Goal: Task Accomplishment & Management: Manage account settings

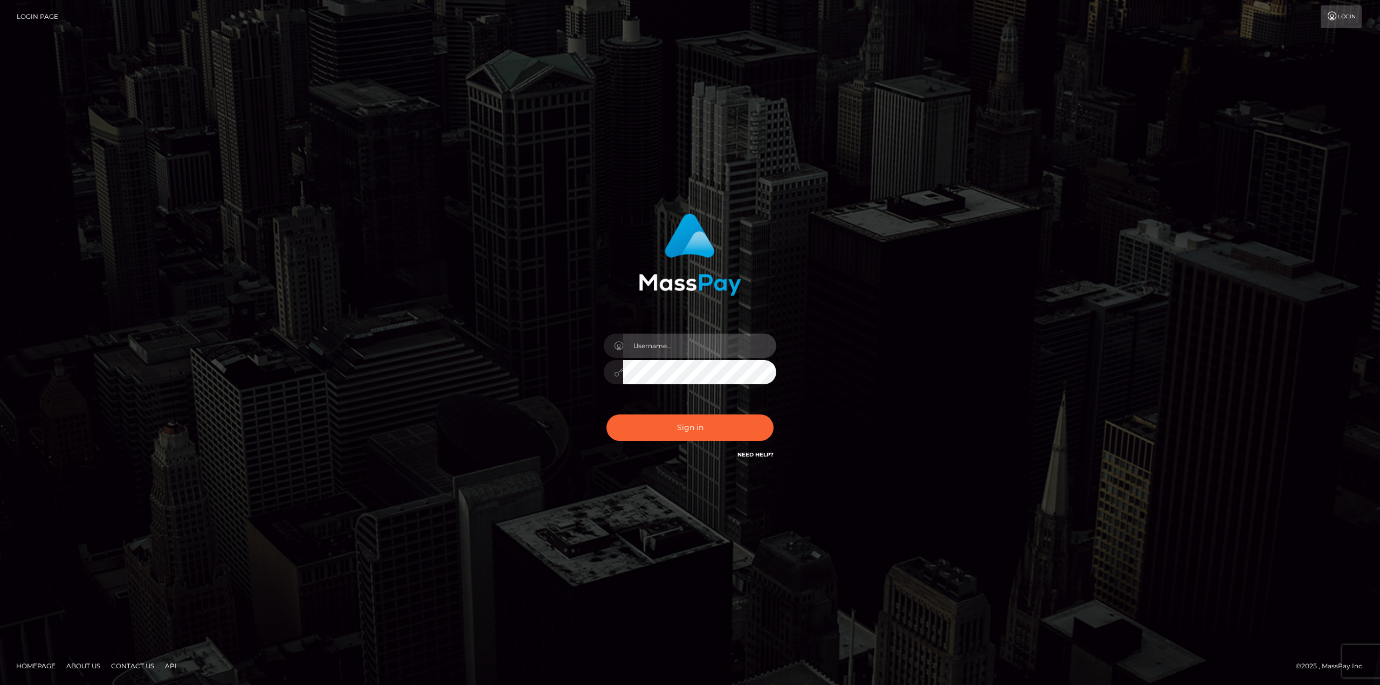
type input "[EMAIL_ADDRESS][DOMAIN_NAME]"
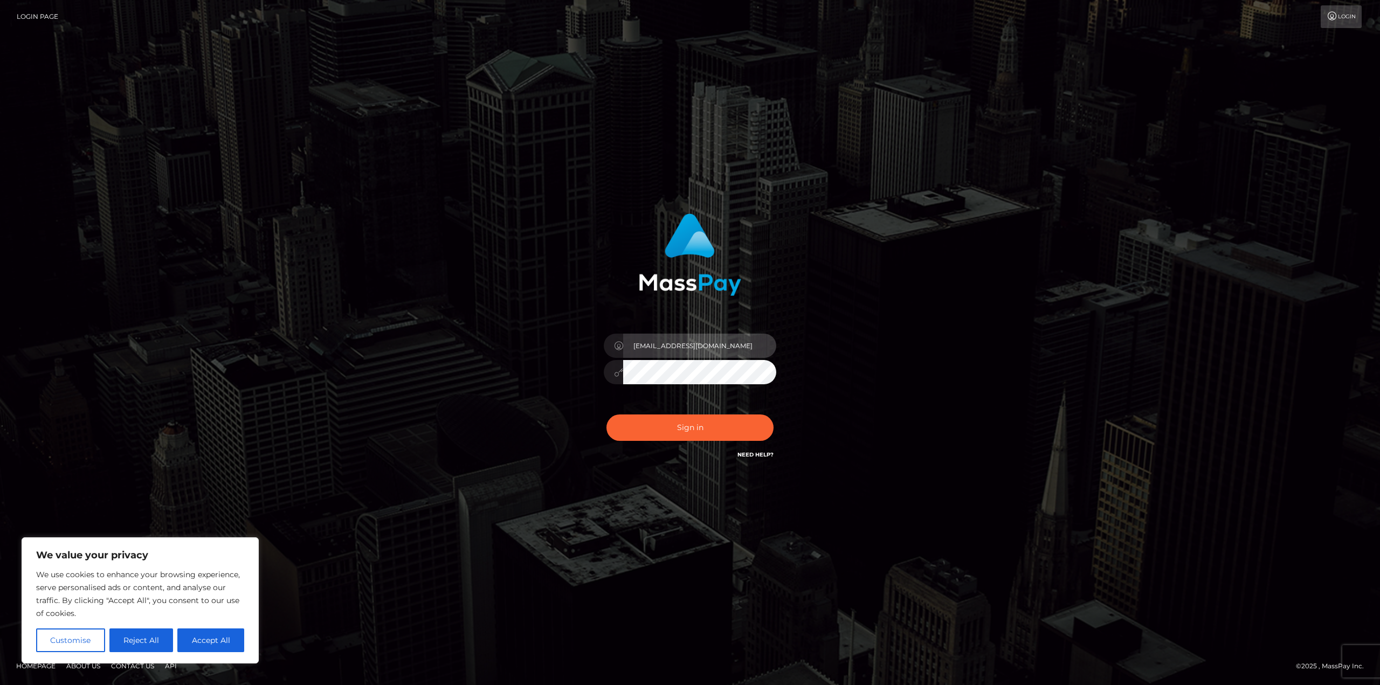
drag, startPoint x: 713, startPoint y: 348, endPoint x: 505, endPoint y: 351, distance: 208.7
click at [504, 353] on div "avital@masspay.io Sign in" at bounding box center [690, 342] width 615 height 274
click at [505, 352] on div "Sign in" at bounding box center [690, 342] width 615 height 274
click at [677, 341] on input "text" at bounding box center [699, 346] width 153 height 24
click at [709, 348] on input "text" at bounding box center [699, 346] width 153 height 24
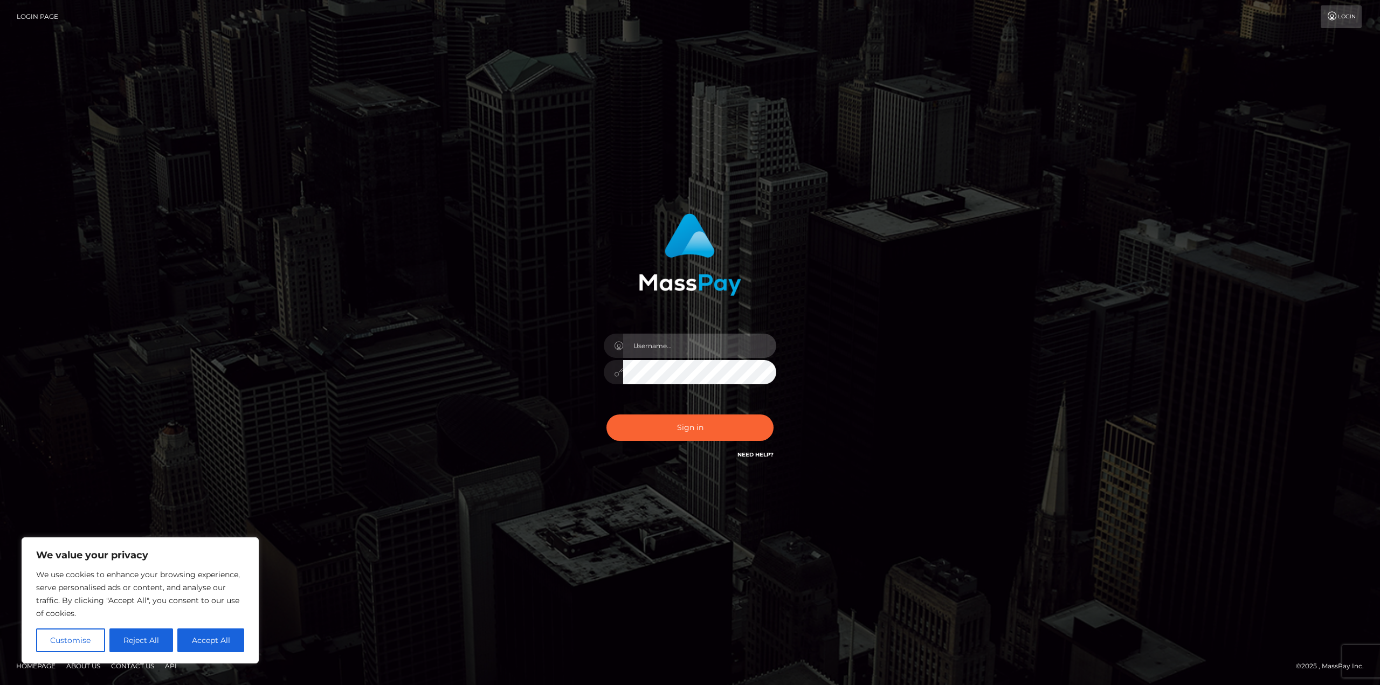
paste input "avital.test"
type input "avital.test"
click at [886, 374] on div "avital.test Sign in" at bounding box center [690, 342] width 615 height 274
click at [714, 426] on button "Sign in" at bounding box center [690, 428] width 167 height 26
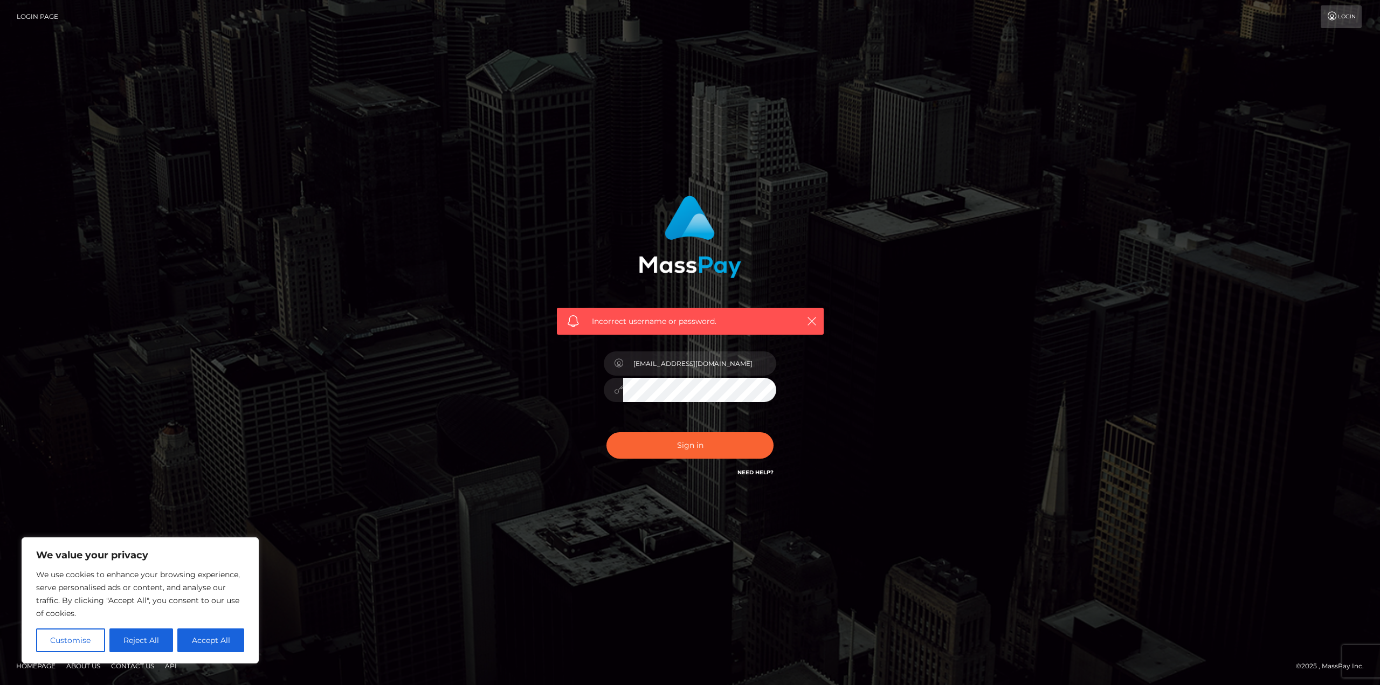
click at [977, 358] on div "Incorrect username or password. avital@masspay.io" at bounding box center [690, 343] width 615 height 310
drag, startPoint x: 727, startPoint y: 366, endPoint x: 531, endPoint y: 364, distance: 196.3
click at [531, 364] on div "Incorrect username or password. avital@masspay.io" at bounding box center [690, 343] width 615 height 310
paste input ".test"
type input "avital.test"
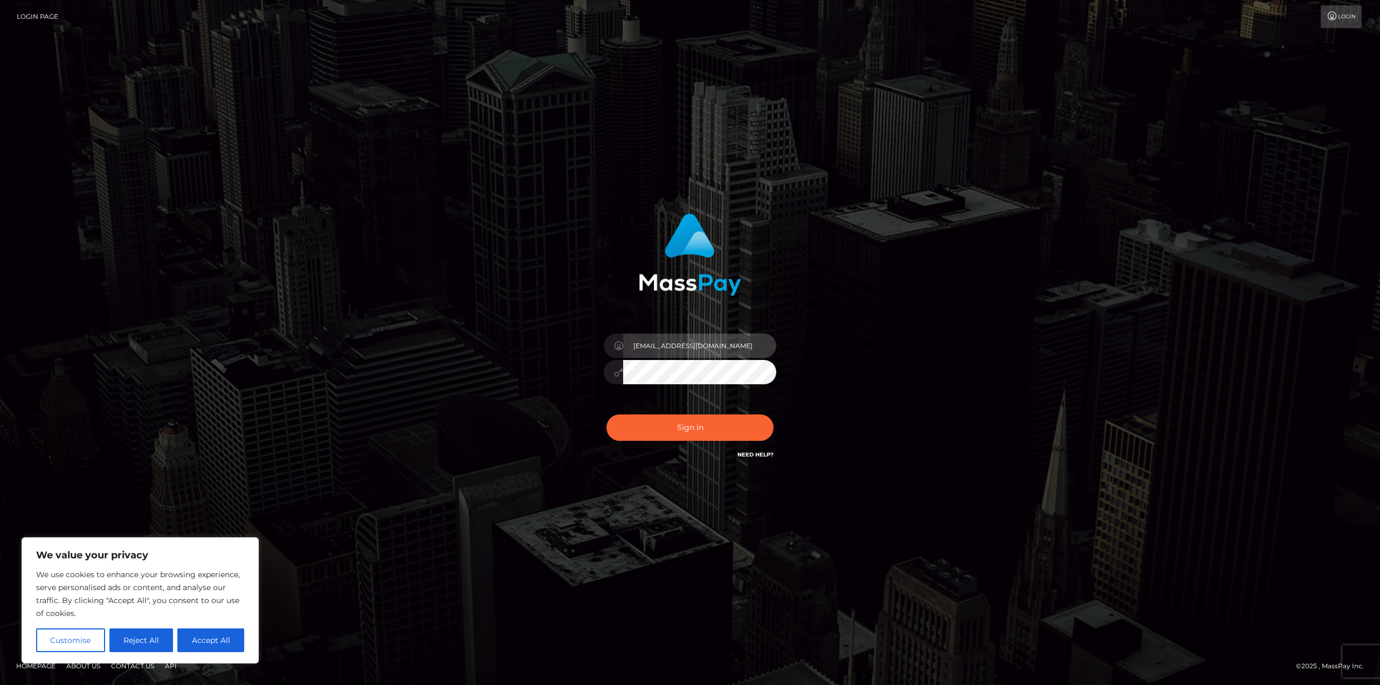
drag, startPoint x: 717, startPoint y: 342, endPoint x: 571, endPoint y: 342, distance: 145.6
click at [571, 342] on div "avital@masspay.io Sign in" at bounding box center [690, 337] width 283 height 264
paste input ".test"
type input "avital.test"
click at [461, 407] on div "avital.test Sign in" at bounding box center [690, 342] width 615 height 274
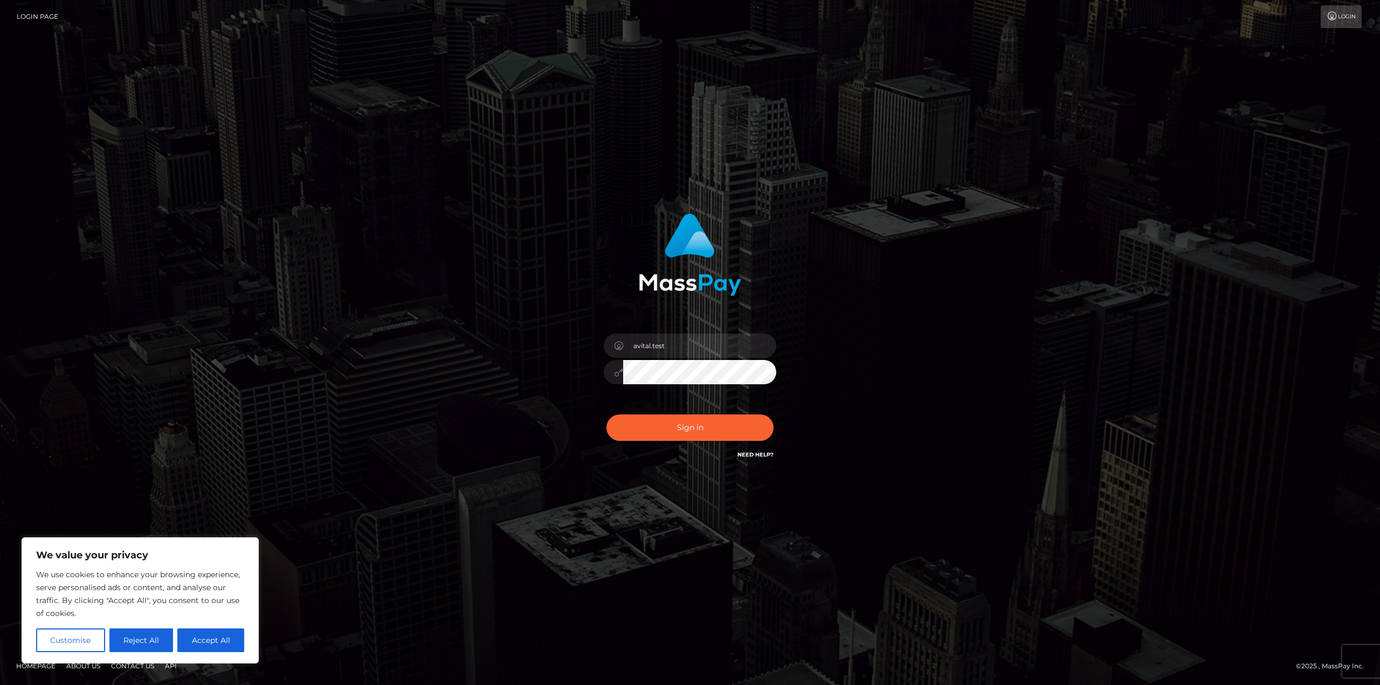
click at [541, 360] on div "avital.test" at bounding box center [690, 342] width 299 height 274
click at [679, 423] on button "Sign in" at bounding box center [690, 428] width 167 height 26
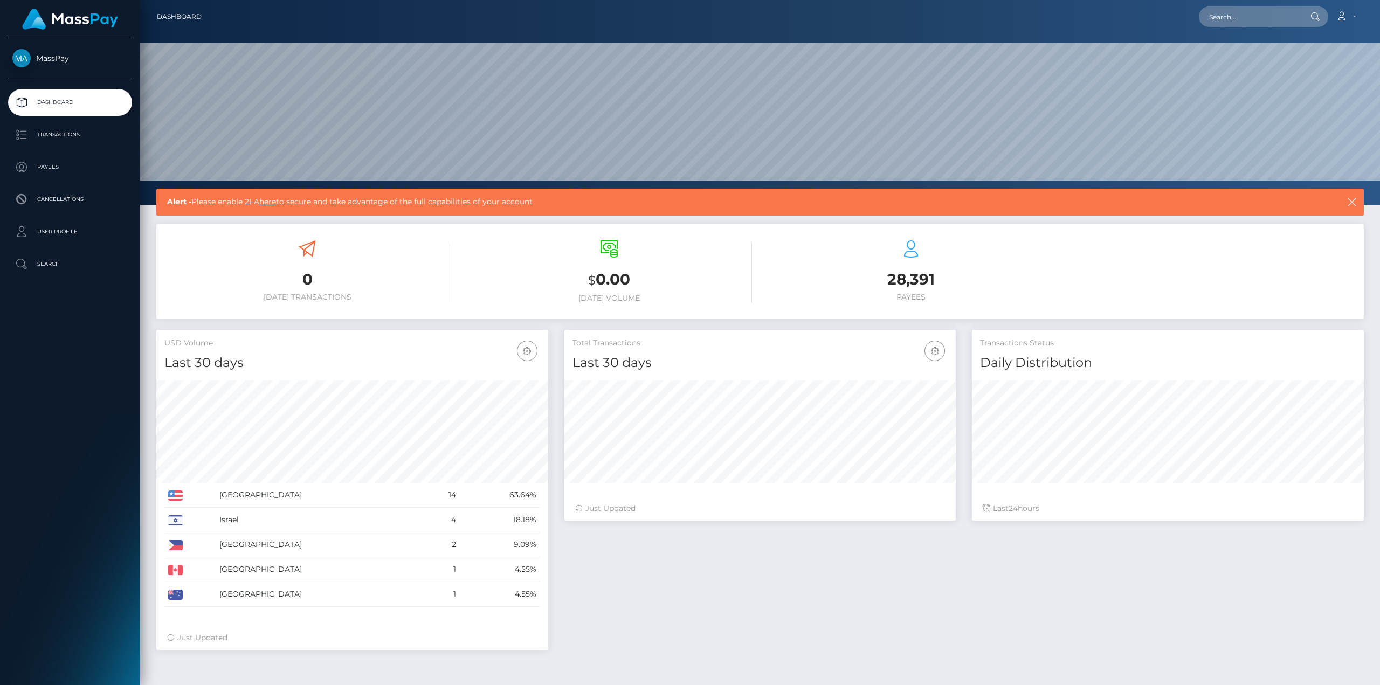
scroll to position [191, 391]
click at [272, 203] on link "here" at bounding box center [267, 202] width 17 height 10
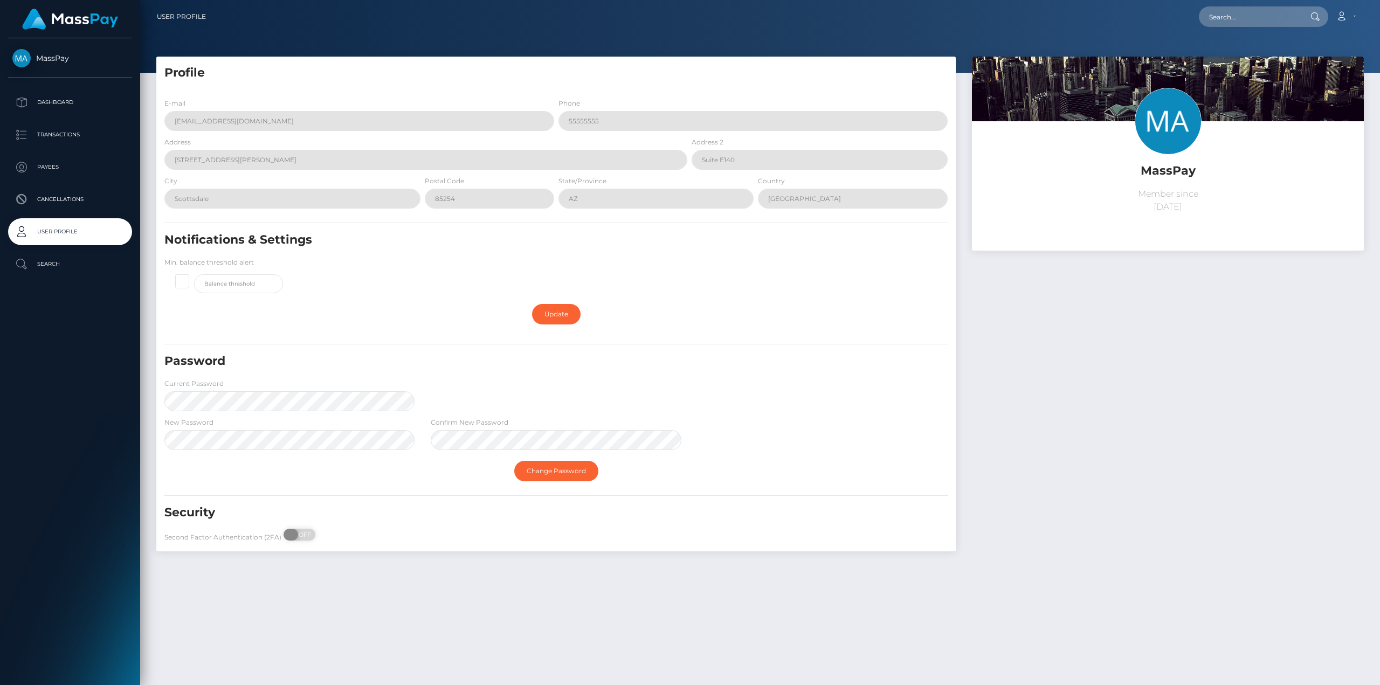
click at [293, 534] on span at bounding box center [291, 535] width 15 height 12
checkbox input "true"
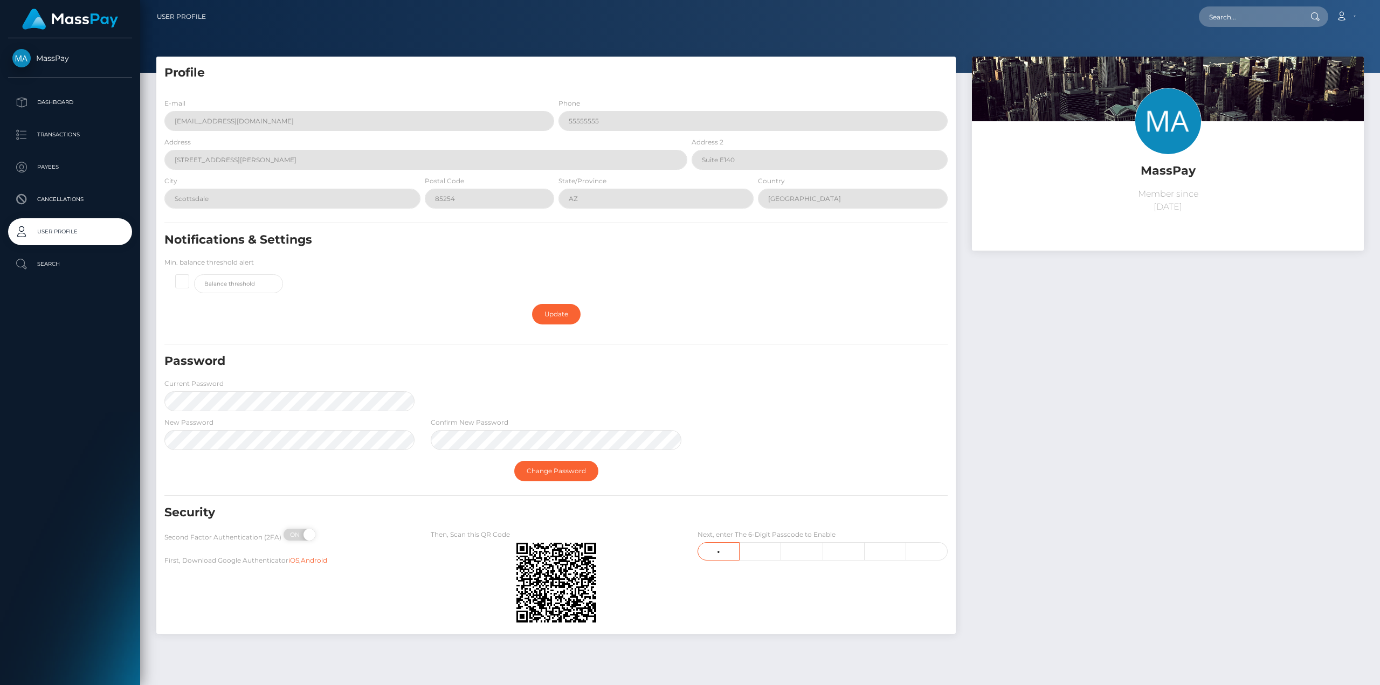
type input "4"
type input "5"
type input "1"
type input "6"
type input "0"
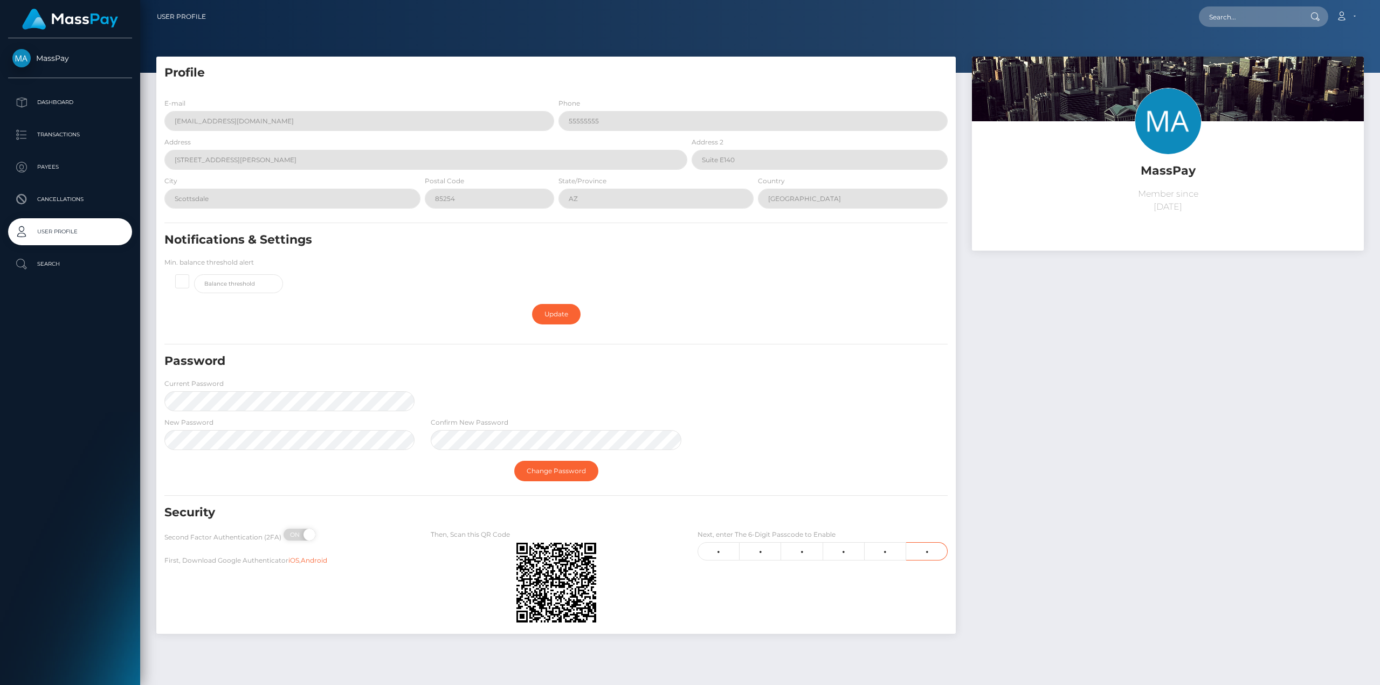
type input "8"
click at [1041, 564] on div "MassPay Member since September 14, 2025" at bounding box center [1168, 351] width 408 height 588
click at [716, 551] on input "4" at bounding box center [719, 551] width 42 height 18
type input "3"
type input "7"
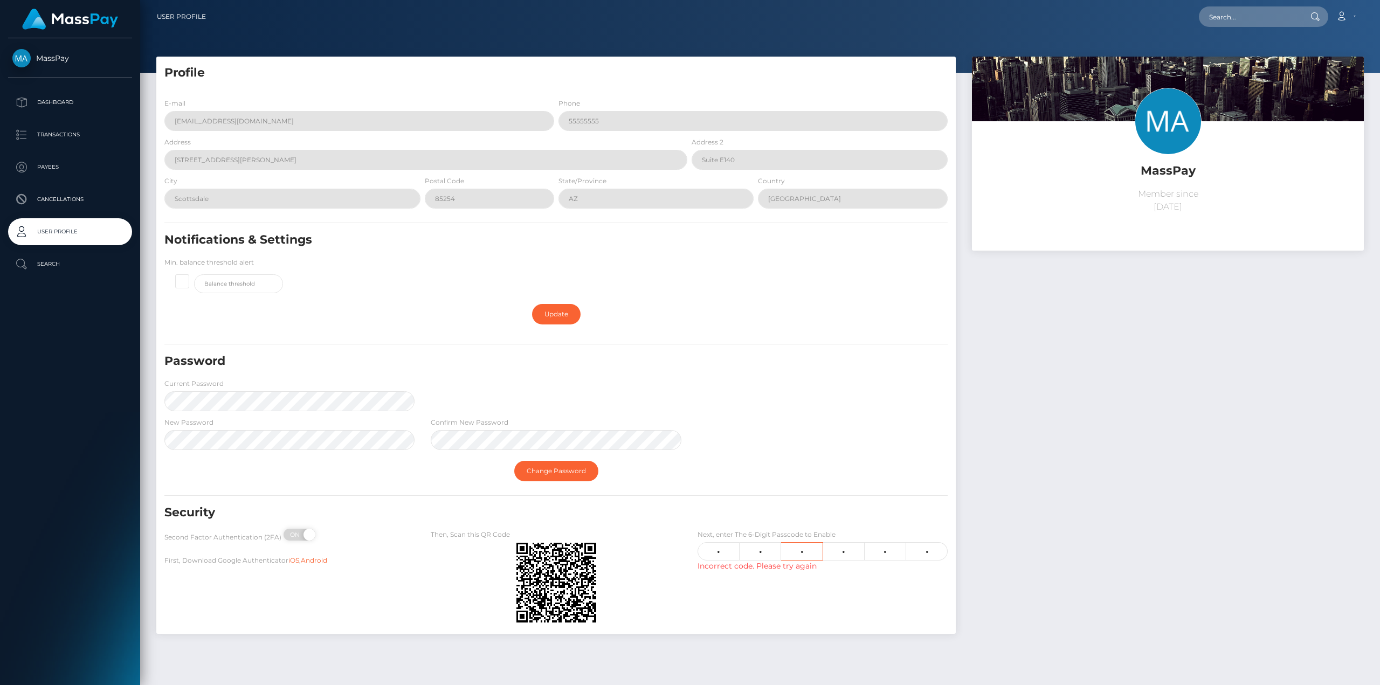
type input "4"
click at [298, 533] on span "ON" at bounding box center [296, 535] width 27 height 12
click at [304, 535] on span at bounding box center [310, 535] width 12 height 12
click at [1075, 464] on div "MassPay Member since September 14, 2025" at bounding box center [1168, 351] width 408 height 588
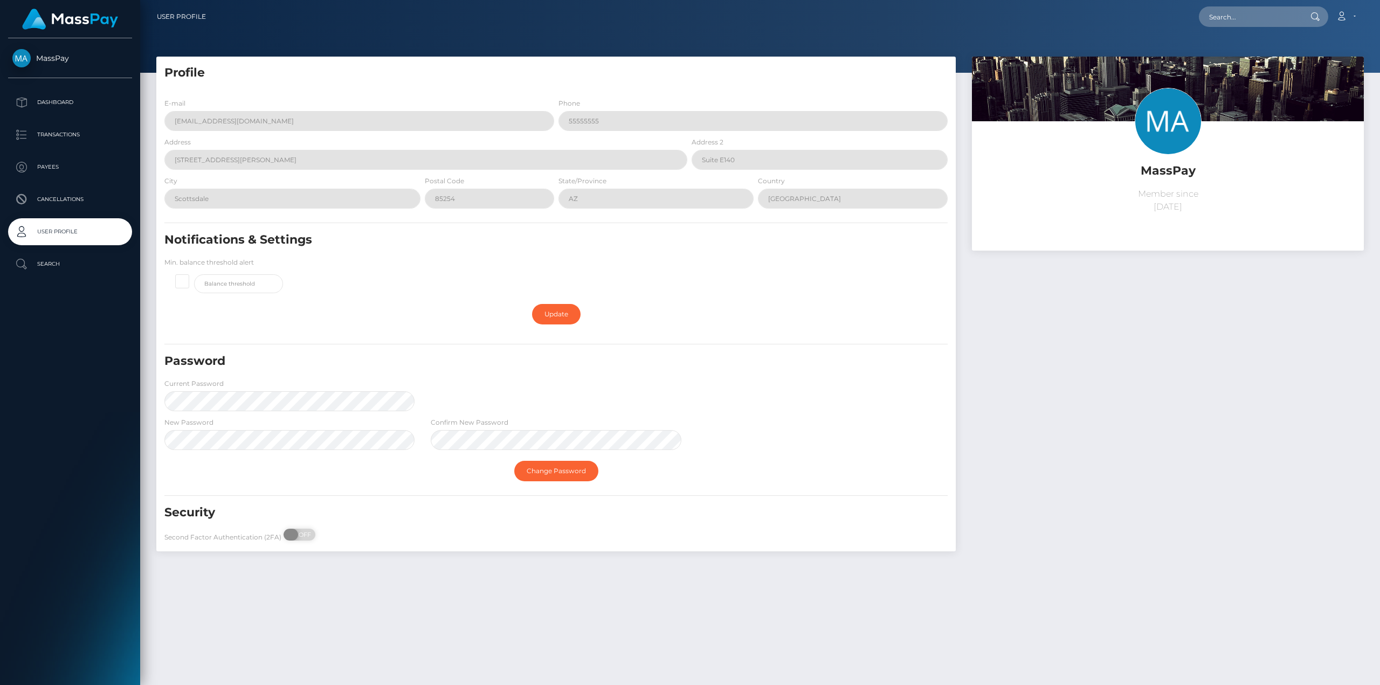
click at [287, 536] on span at bounding box center [291, 535] width 15 height 12
checkbox input "true"
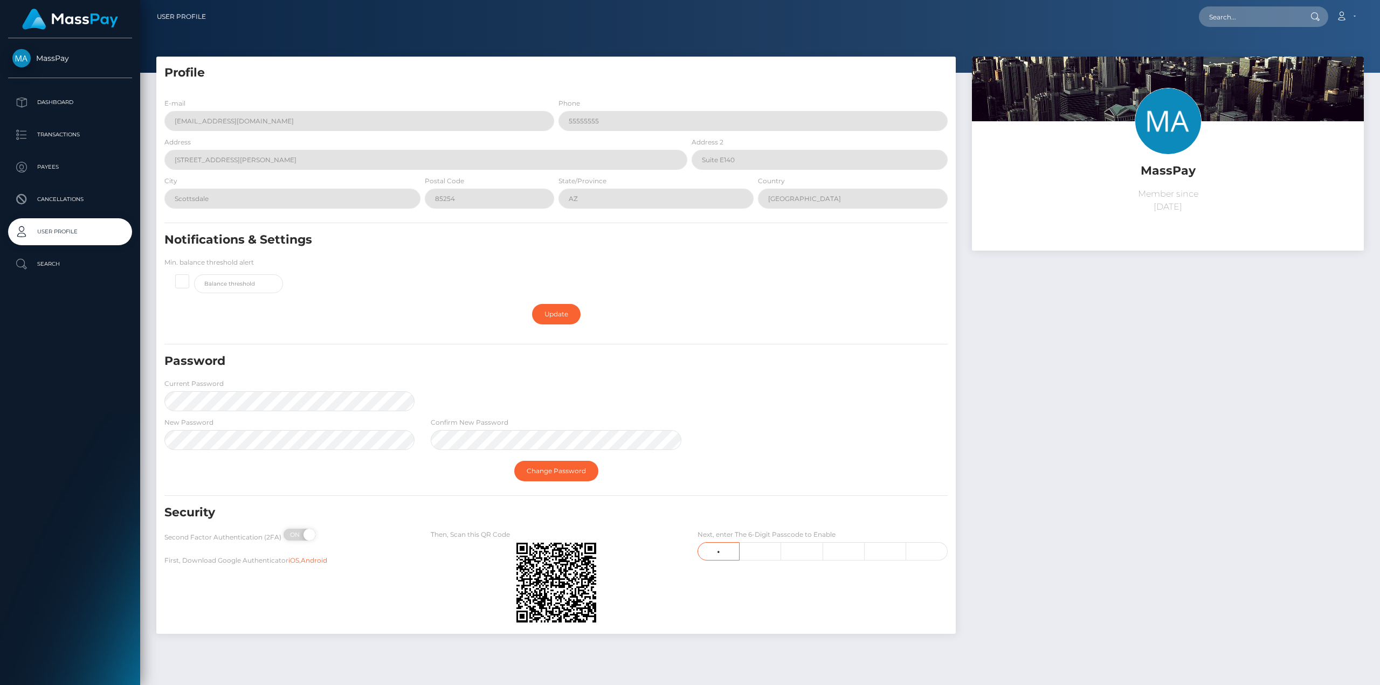
type input "3"
type input "8"
type input "4"
type input "6"
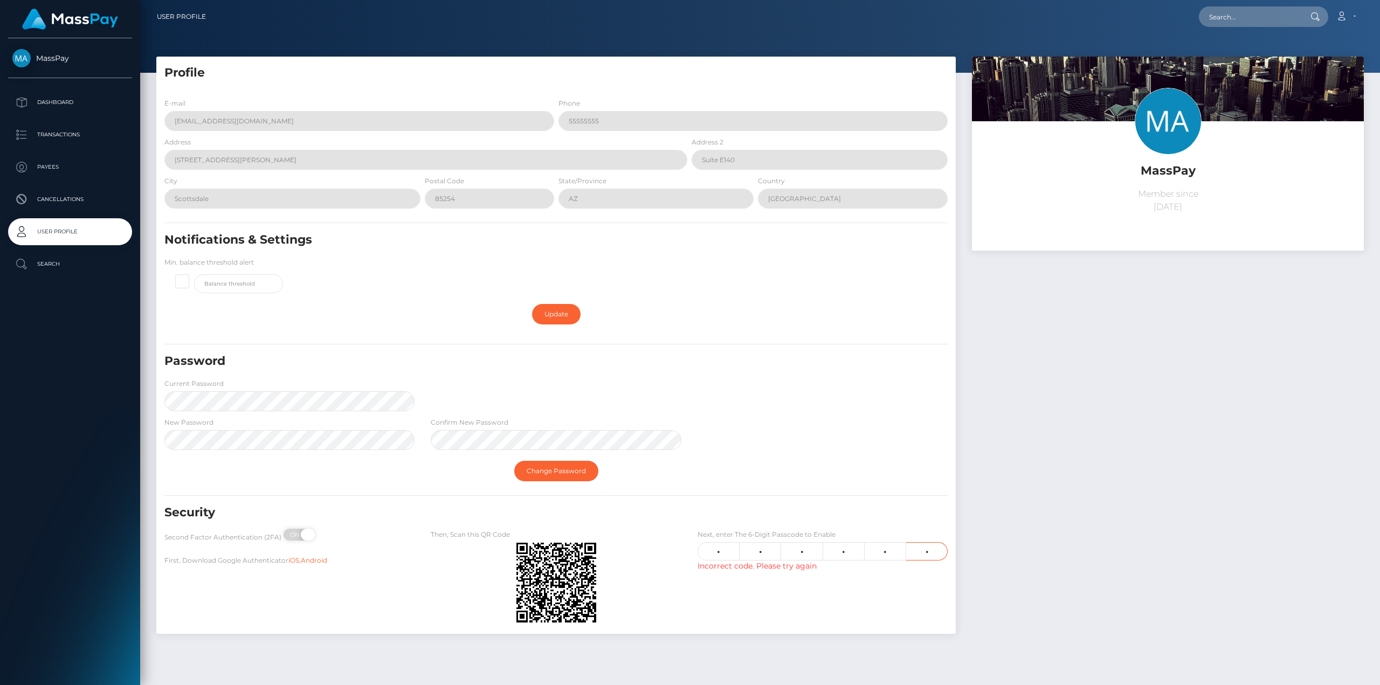
type input "9"
click at [301, 534] on span at bounding box center [308, 535] width 15 height 12
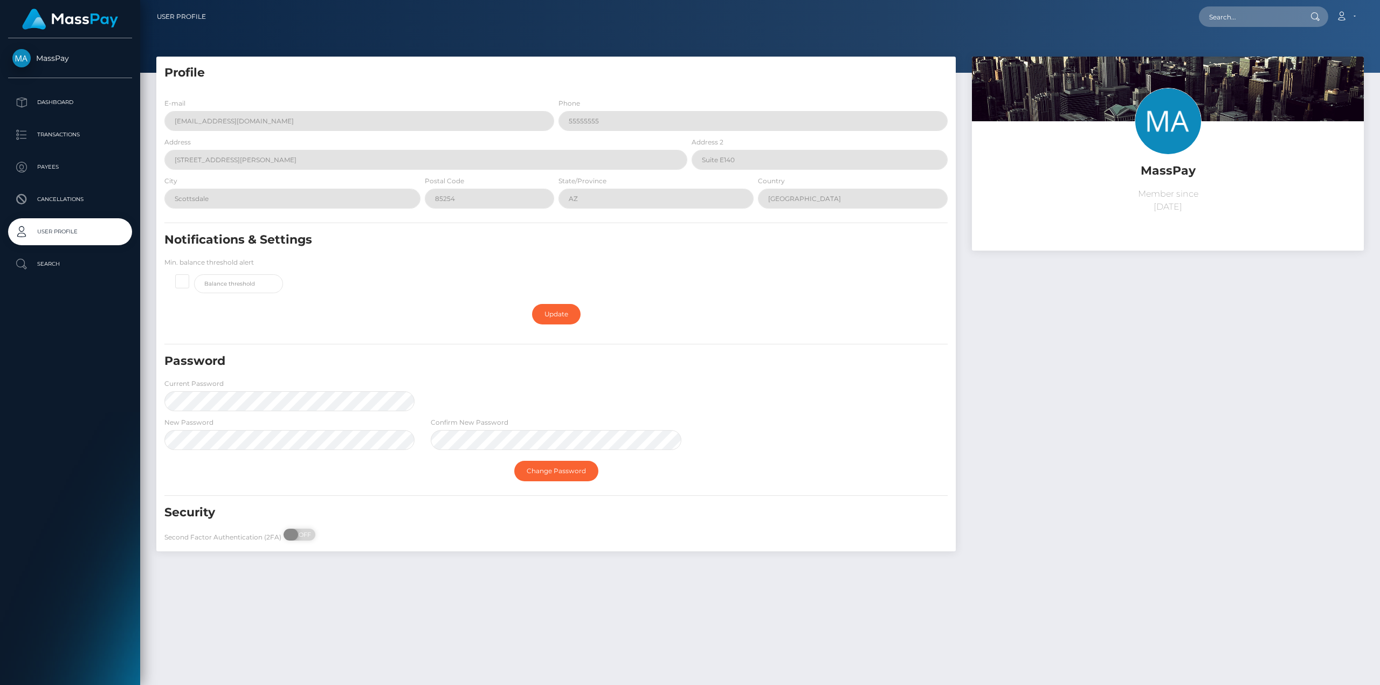
click at [288, 531] on span at bounding box center [291, 535] width 15 height 12
checkbox input "true"
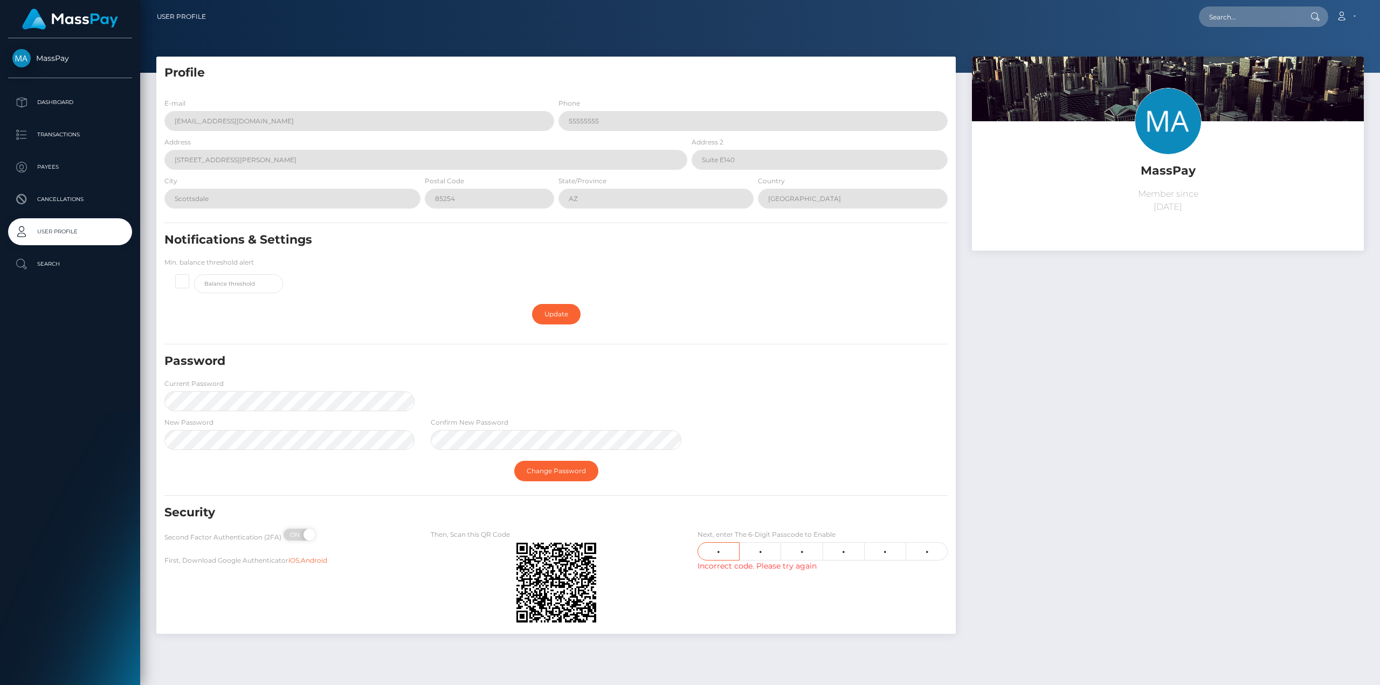
type input "6"
type input "2"
type input "7"
type input "0"
type input "4"
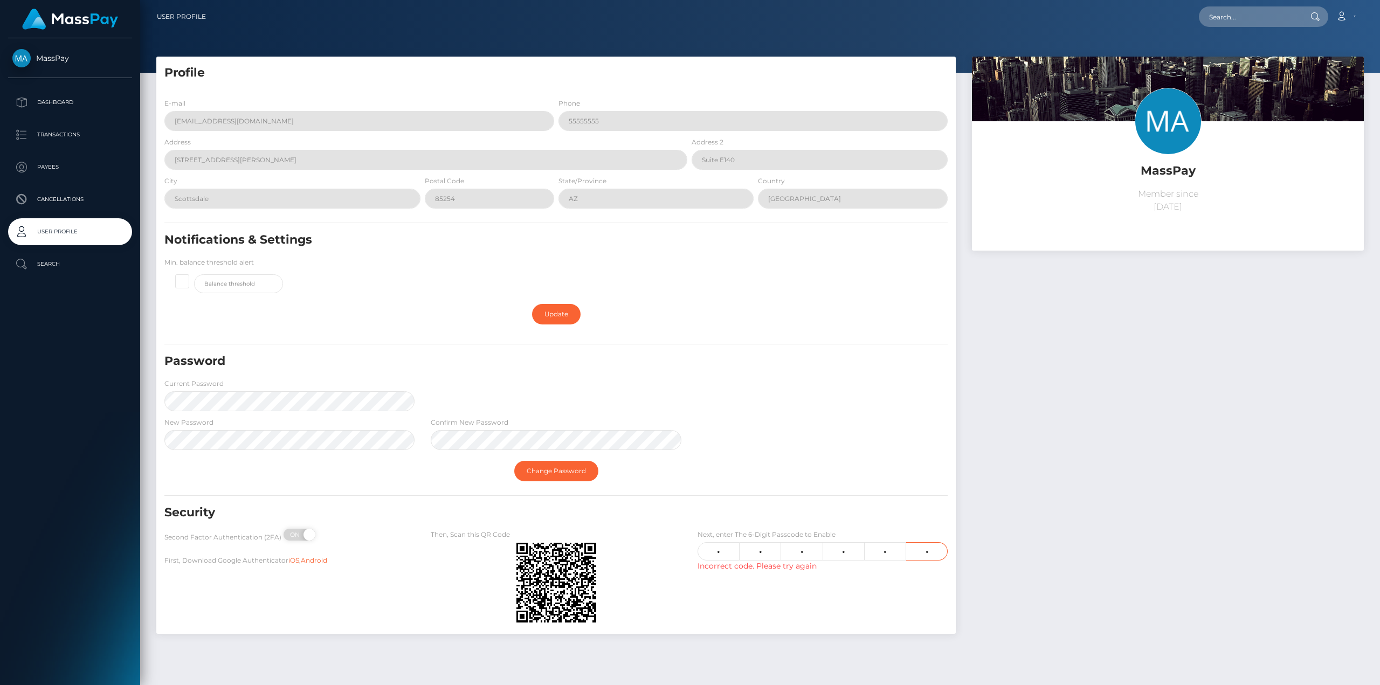
type input "6"
click at [1049, 550] on div "MassPay Member since [DATE]" at bounding box center [1168, 351] width 408 height 588
click at [722, 555] on input "6" at bounding box center [719, 551] width 42 height 18
click at [715, 554] on input "6" at bounding box center [719, 551] width 42 height 18
click at [717, 554] on input "6" at bounding box center [719, 551] width 42 height 18
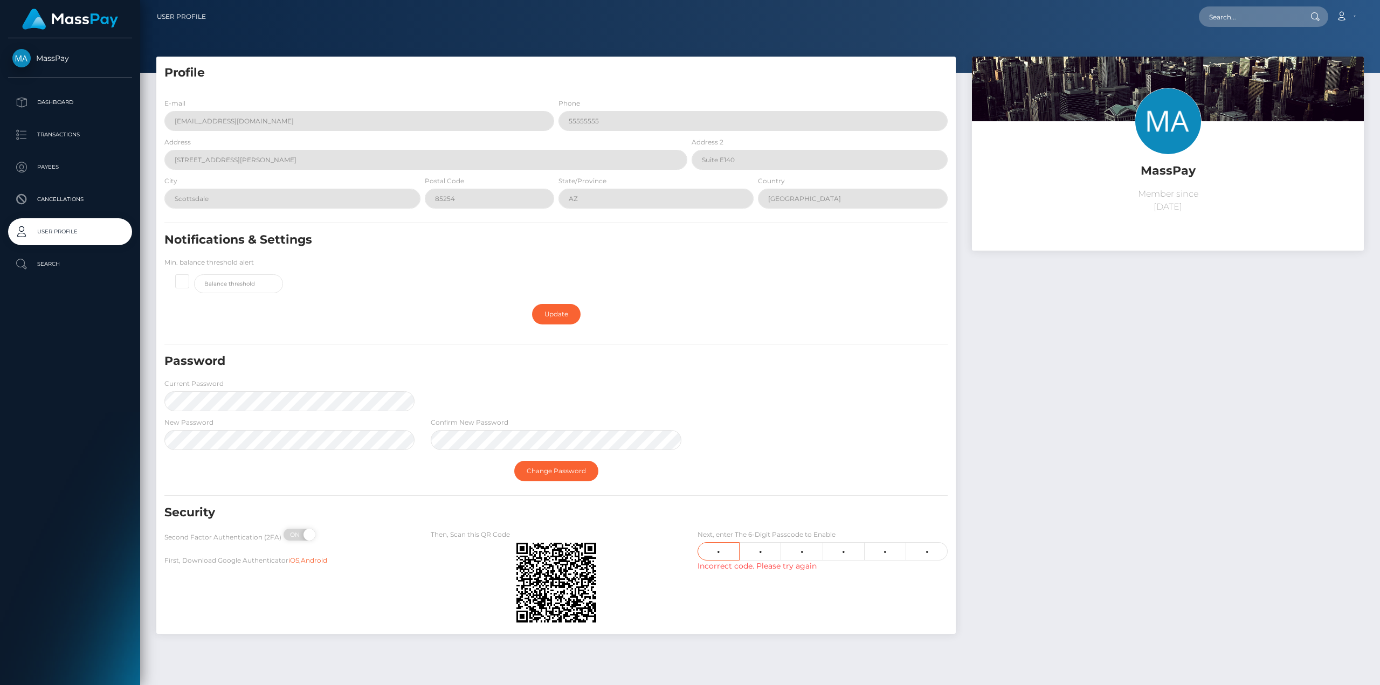
click at [719, 553] on input "6" at bounding box center [719, 551] width 42 height 18
click at [773, 551] on input "2" at bounding box center [761, 551] width 42 height 18
click at [802, 546] on input "7" at bounding box center [802, 551] width 42 height 18
click at [885, 550] on input "4" at bounding box center [886, 551] width 42 height 18
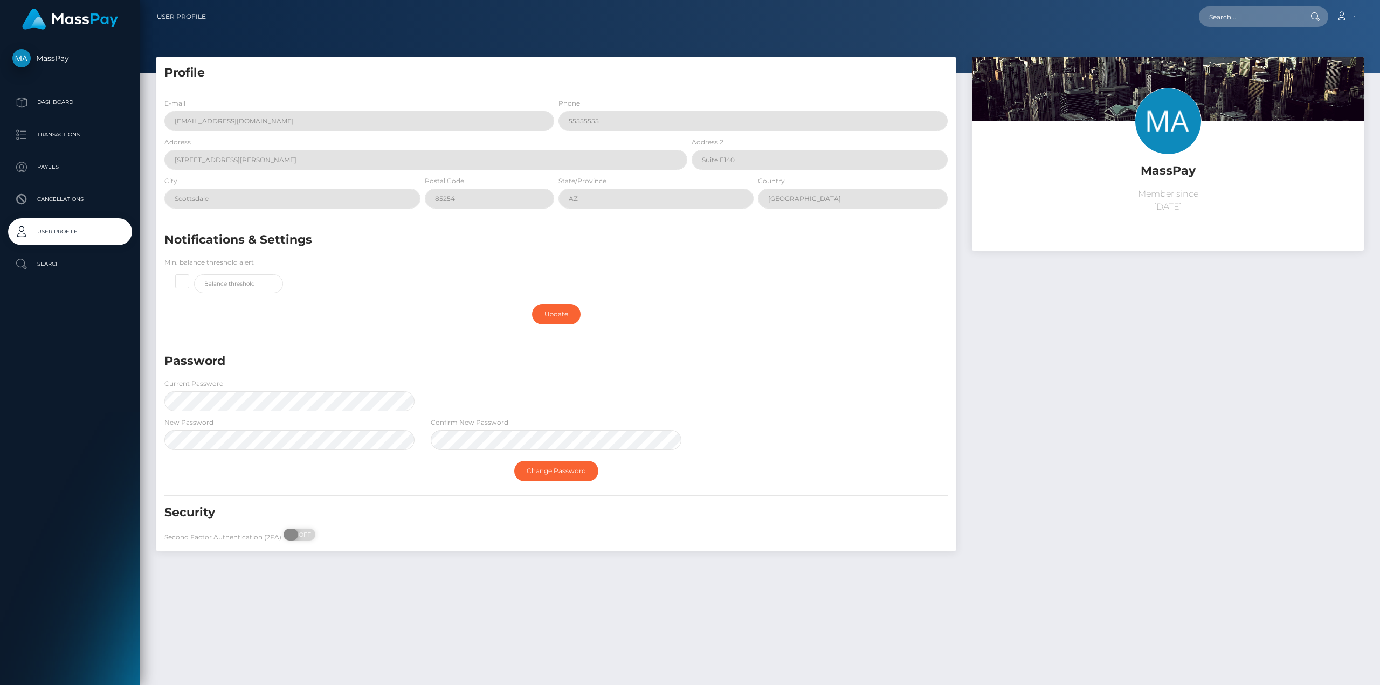
click at [289, 535] on span at bounding box center [291, 535] width 15 height 12
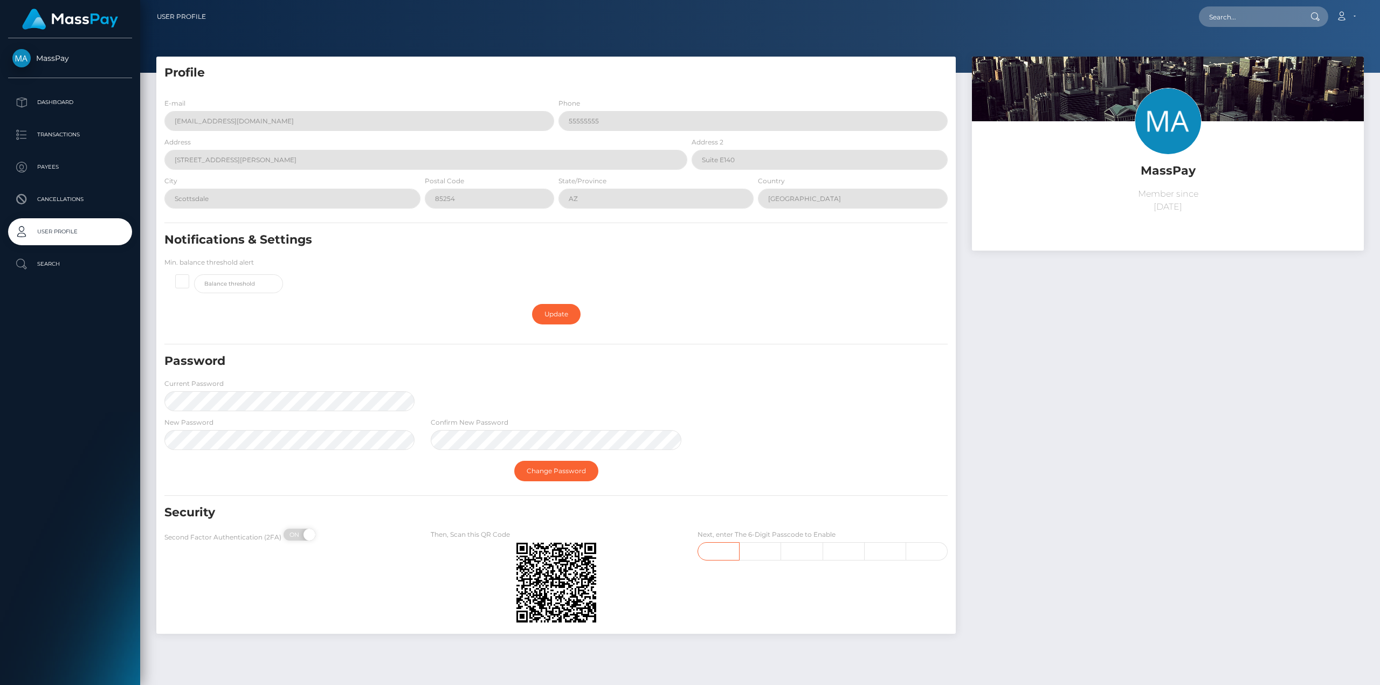
checkbox input "true"
type input "8"
type input "0"
type input "1"
type input "2"
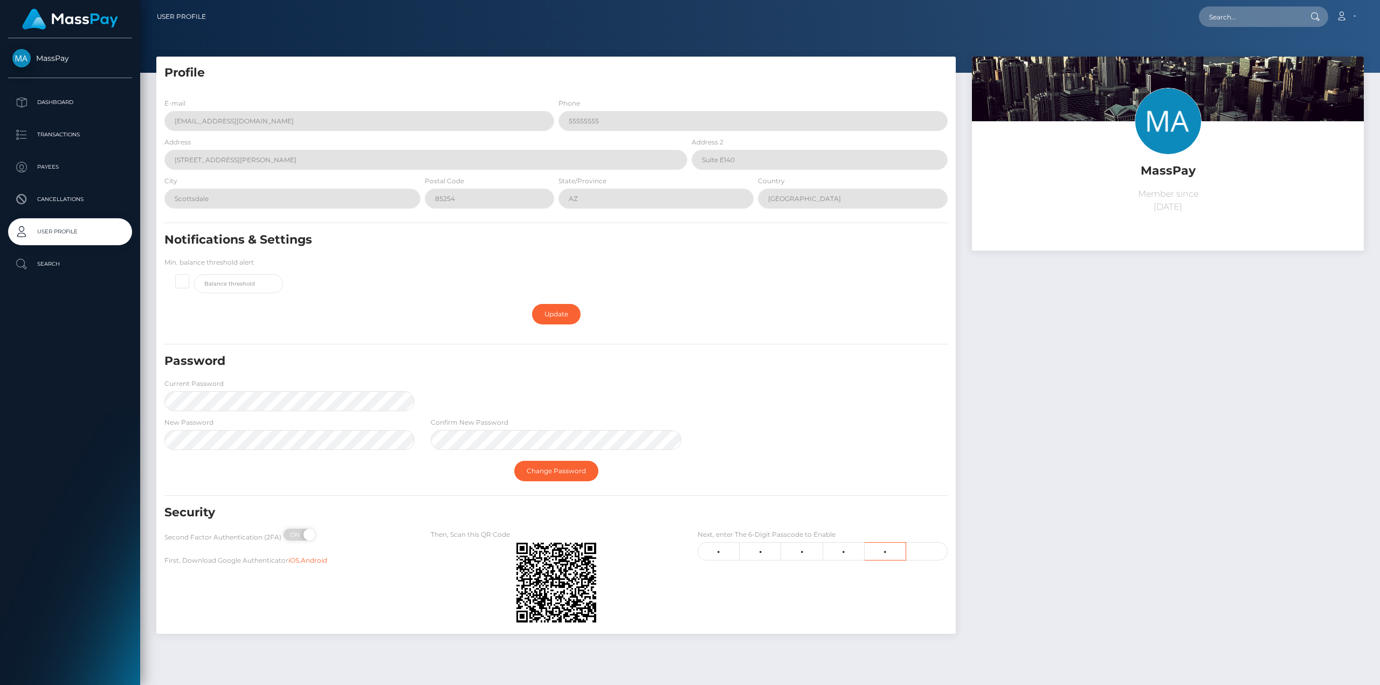
type input "1"
type input "2"
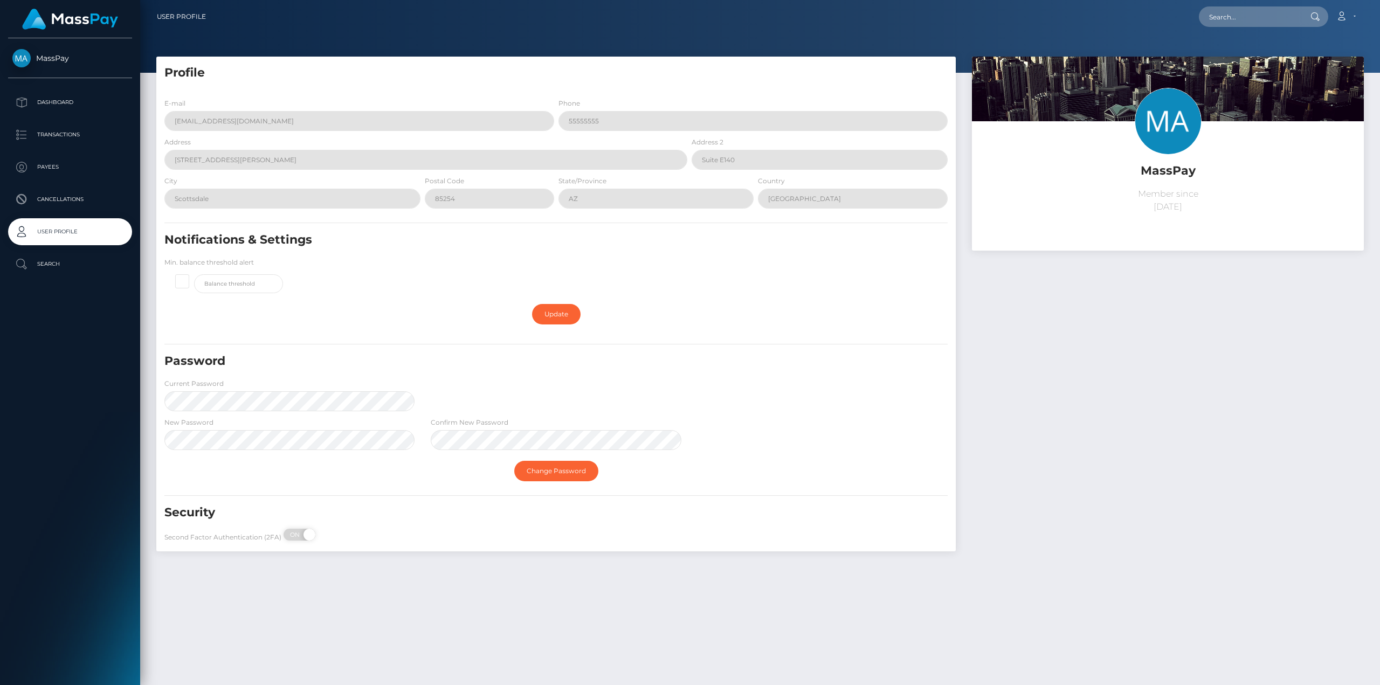
click at [1073, 413] on div "MassPay Member since [DATE]" at bounding box center [1168, 310] width 408 height 506
click at [63, 102] on p "Dashboard" at bounding box center [69, 102] width 115 height 16
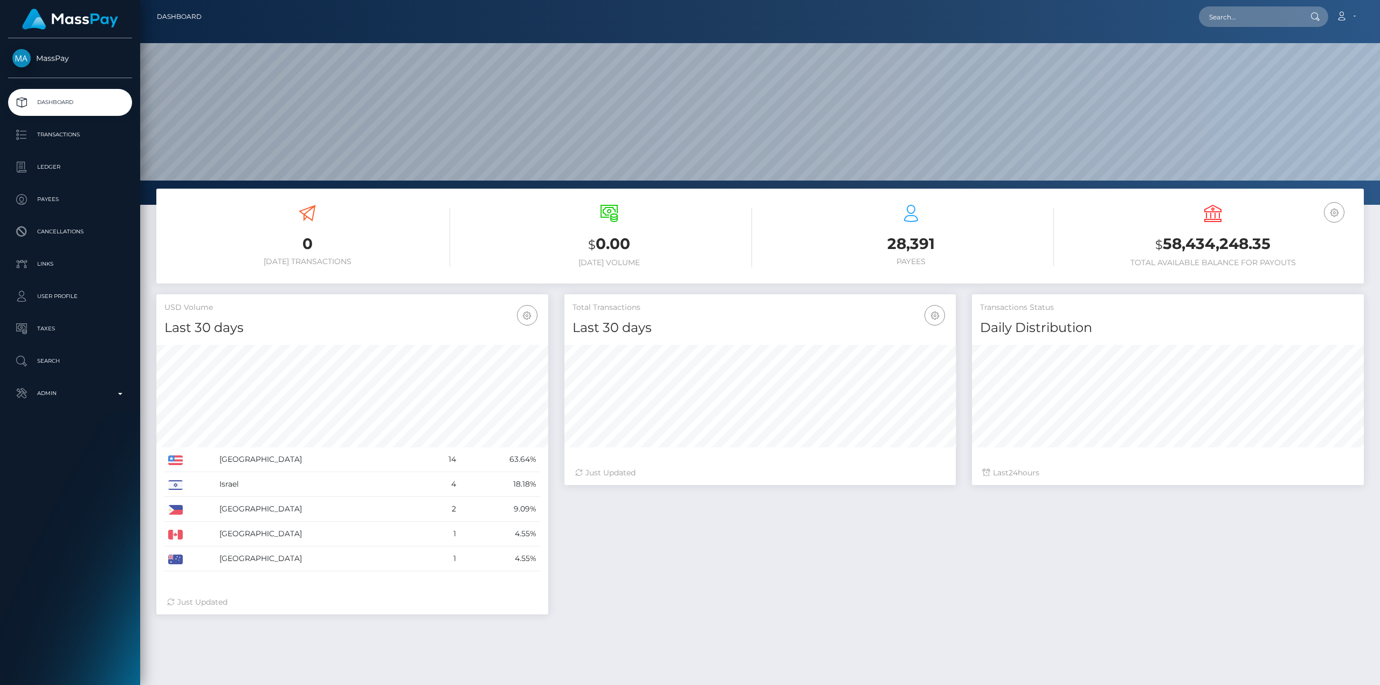
scroll to position [191, 391]
click at [122, 394] on b at bounding box center [120, 394] width 4 height 2
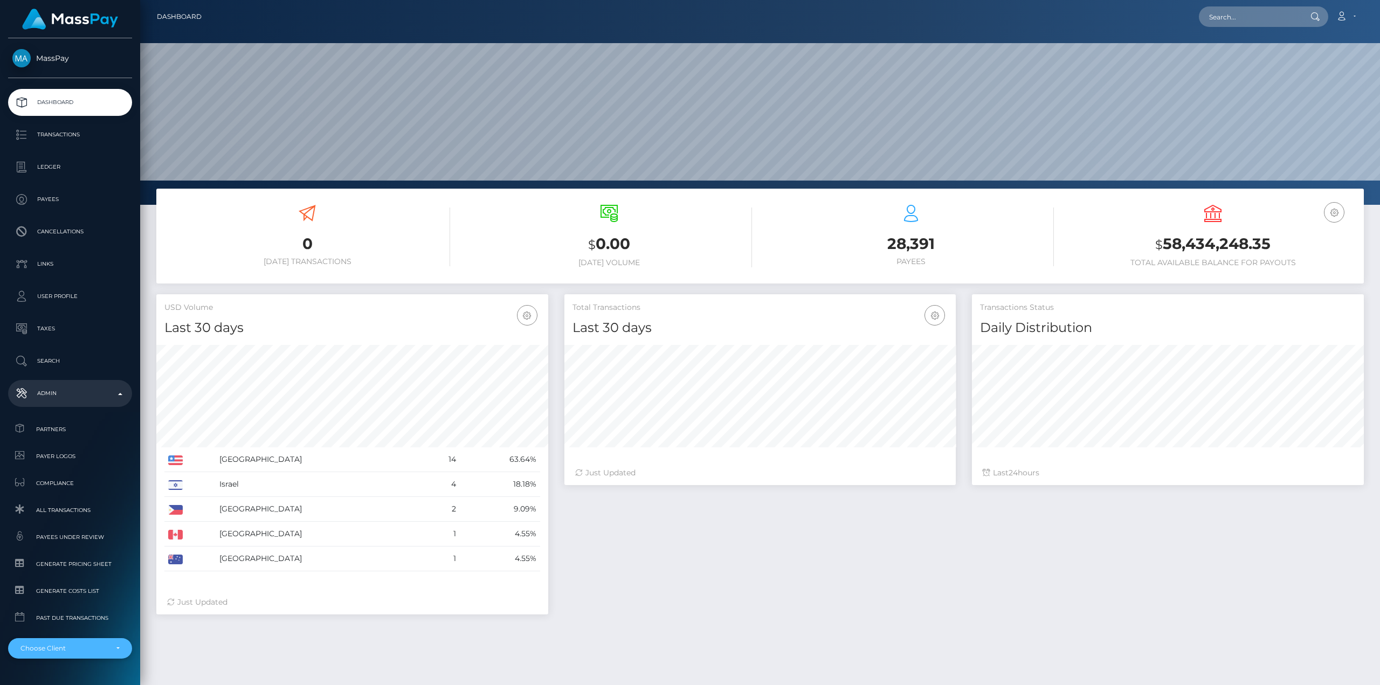
click at [82, 652] on div "Choose Client" at bounding box center [63, 648] width 87 height 9
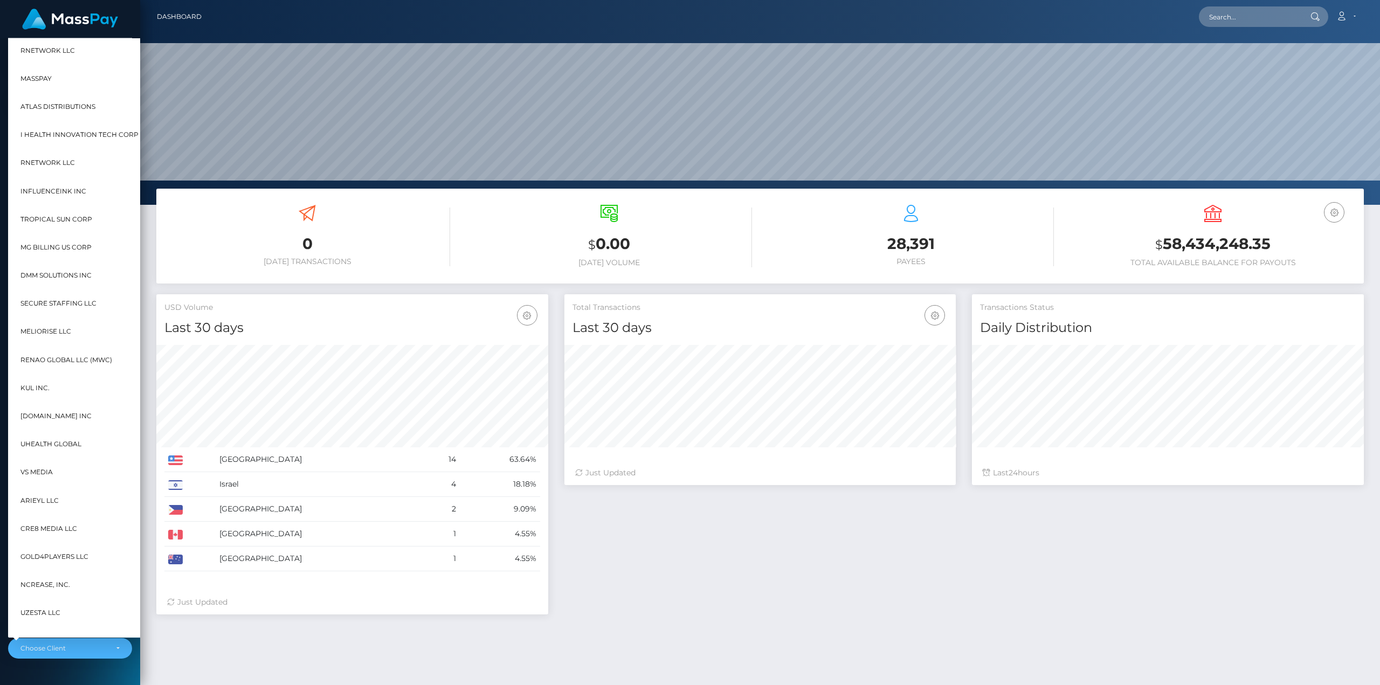
click at [37, 251] on span "MG Billing US Corp" at bounding box center [55, 248] width 71 height 14
select select "8"
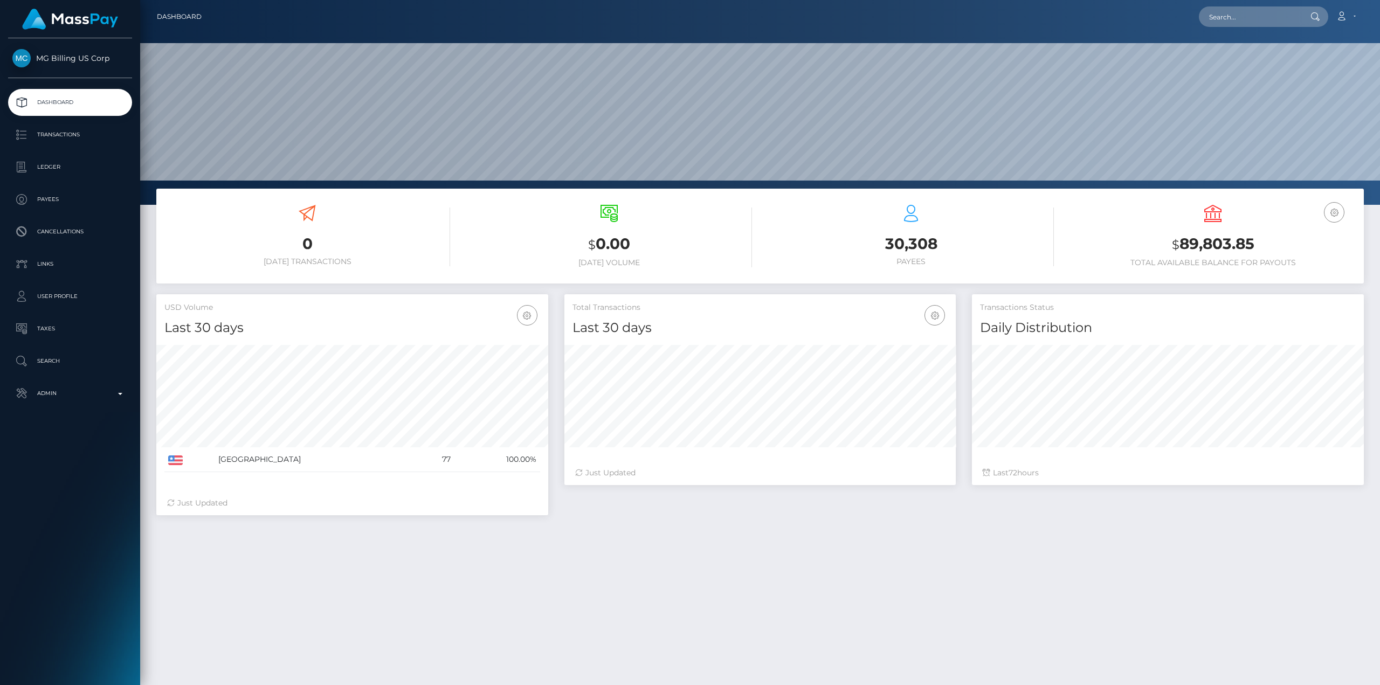
scroll to position [191, 391]
click at [38, 198] on p "Payees" at bounding box center [69, 199] width 115 height 16
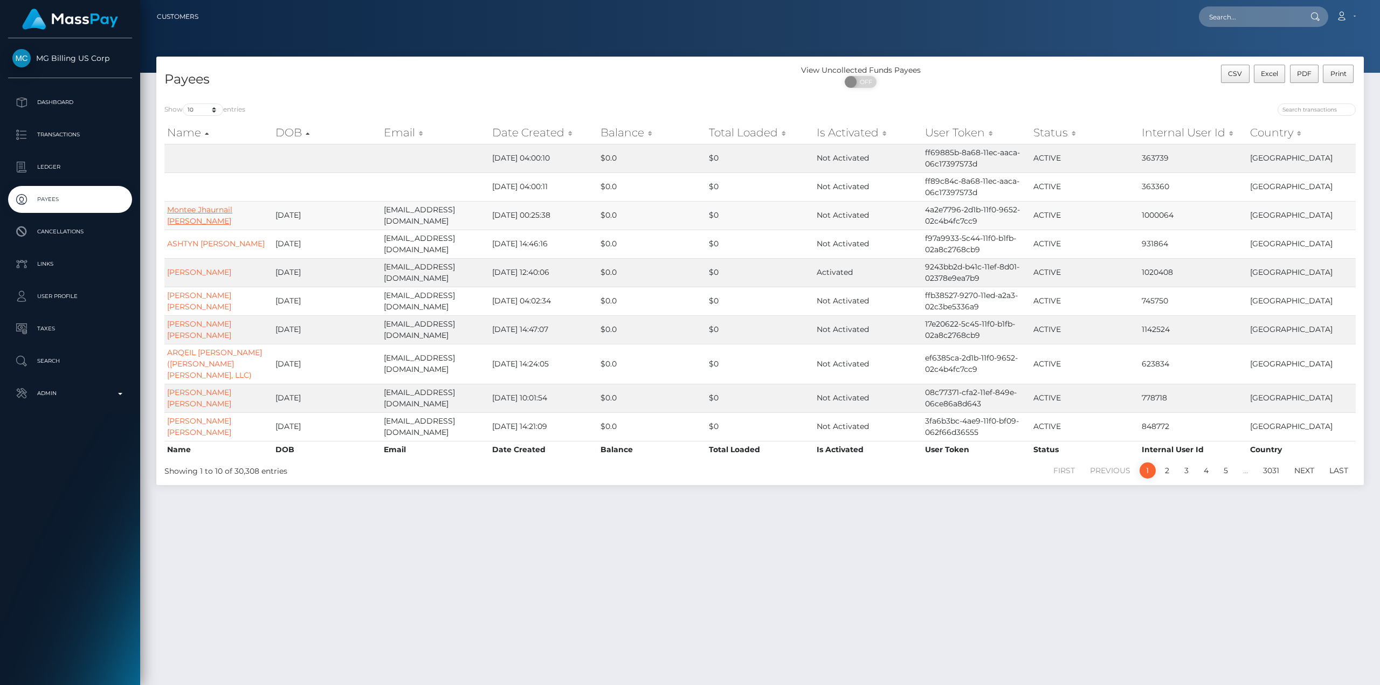
click at [223, 219] on link "Montee Jhaurnail [PERSON_NAME]" at bounding box center [199, 215] width 65 height 21
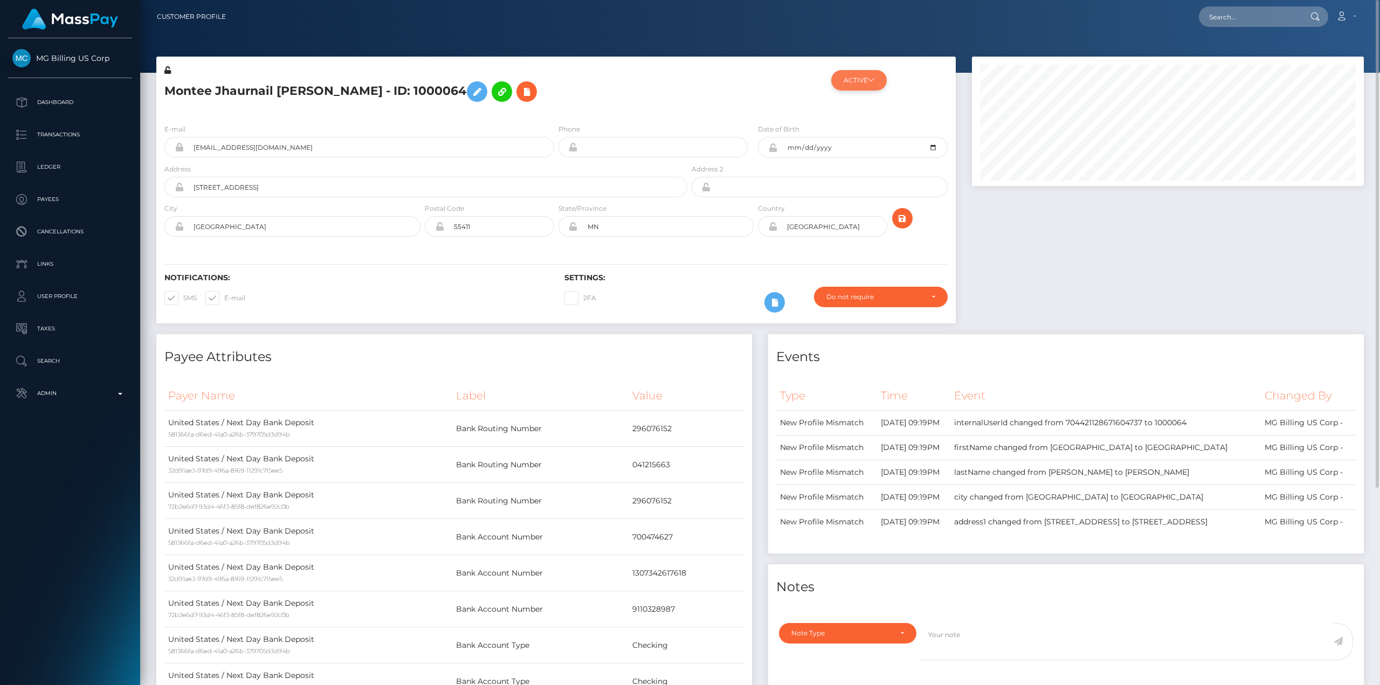
click at [869, 73] on button "ACTIVE" at bounding box center [860, 80] width 56 height 20
click at [1118, 262] on div at bounding box center [1168, 196] width 408 height 278
click at [916, 126] on icon "button" at bounding box center [915, 130] width 10 height 10
click at [1261, 26] on input "text" at bounding box center [1249, 16] width 101 height 20
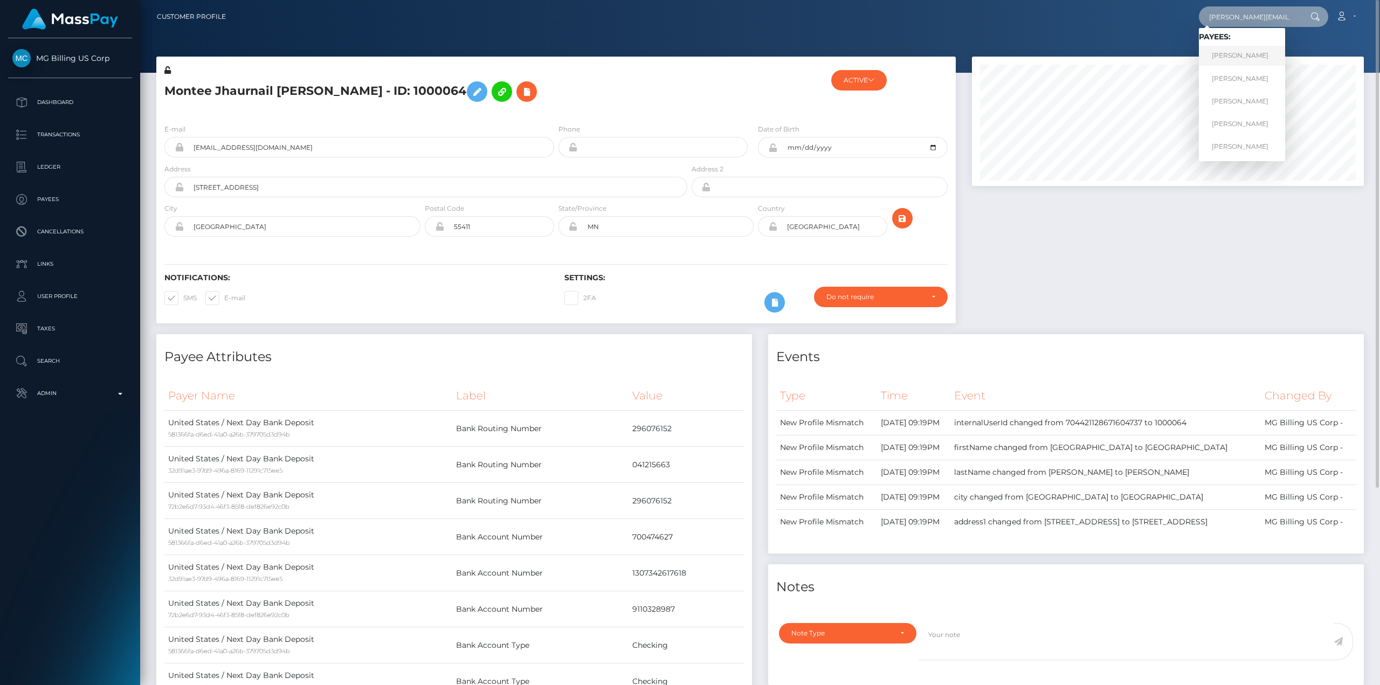
type input "brent@masspay.io"
click at [1235, 52] on link "Brent Goss" at bounding box center [1242, 56] width 86 height 20
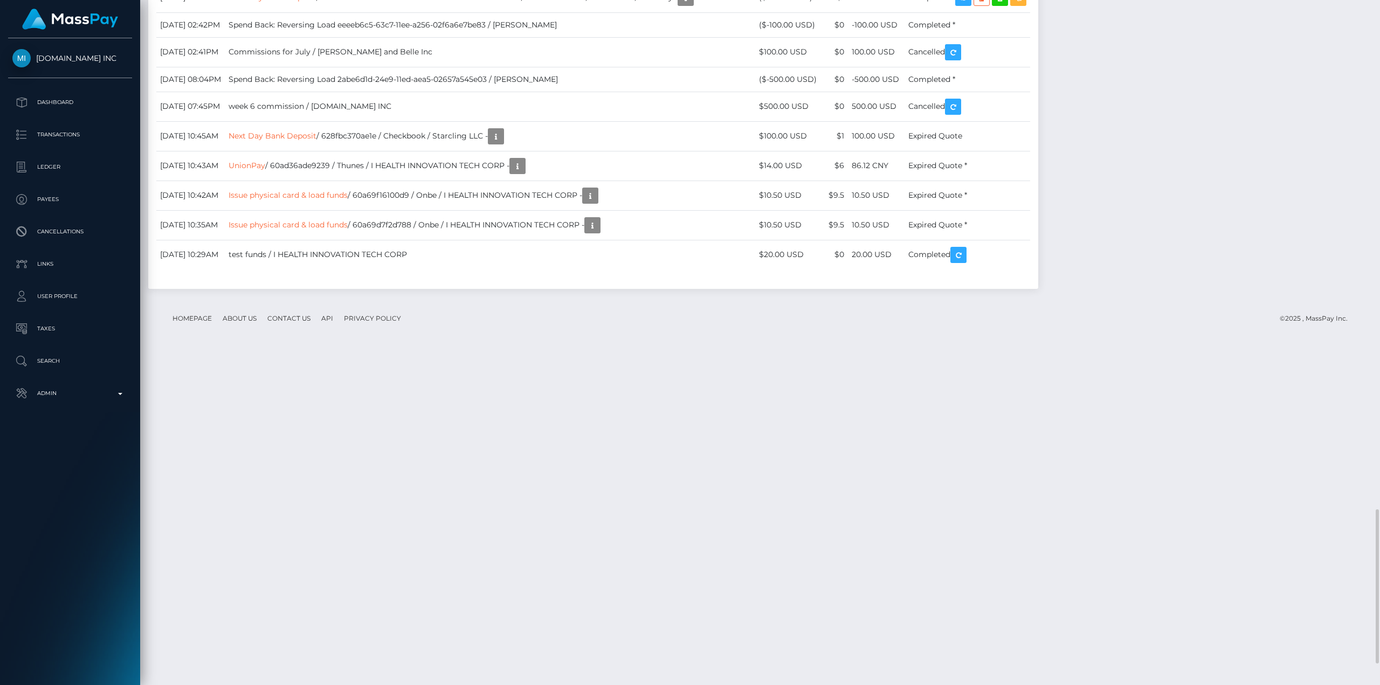
scroll to position [129, 391]
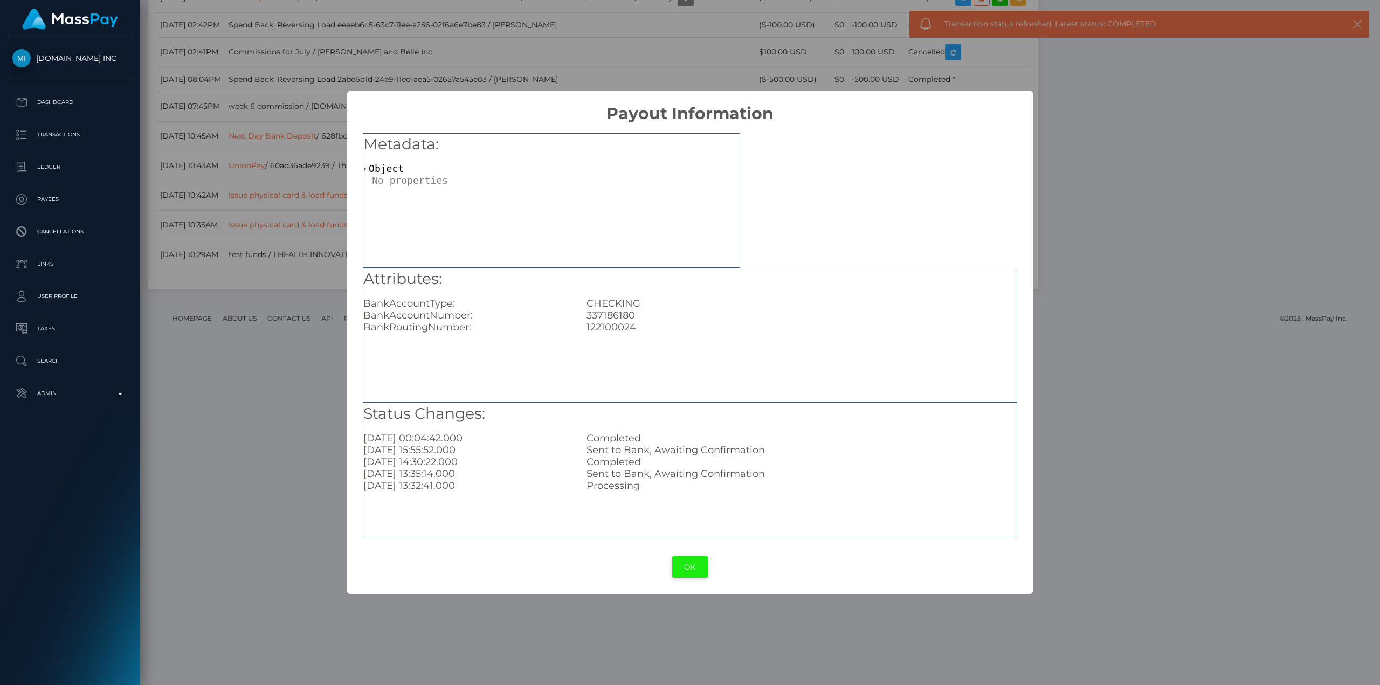
click at [702, 574] on button "OK" at bounding box center [690, 568] width 36 height 22
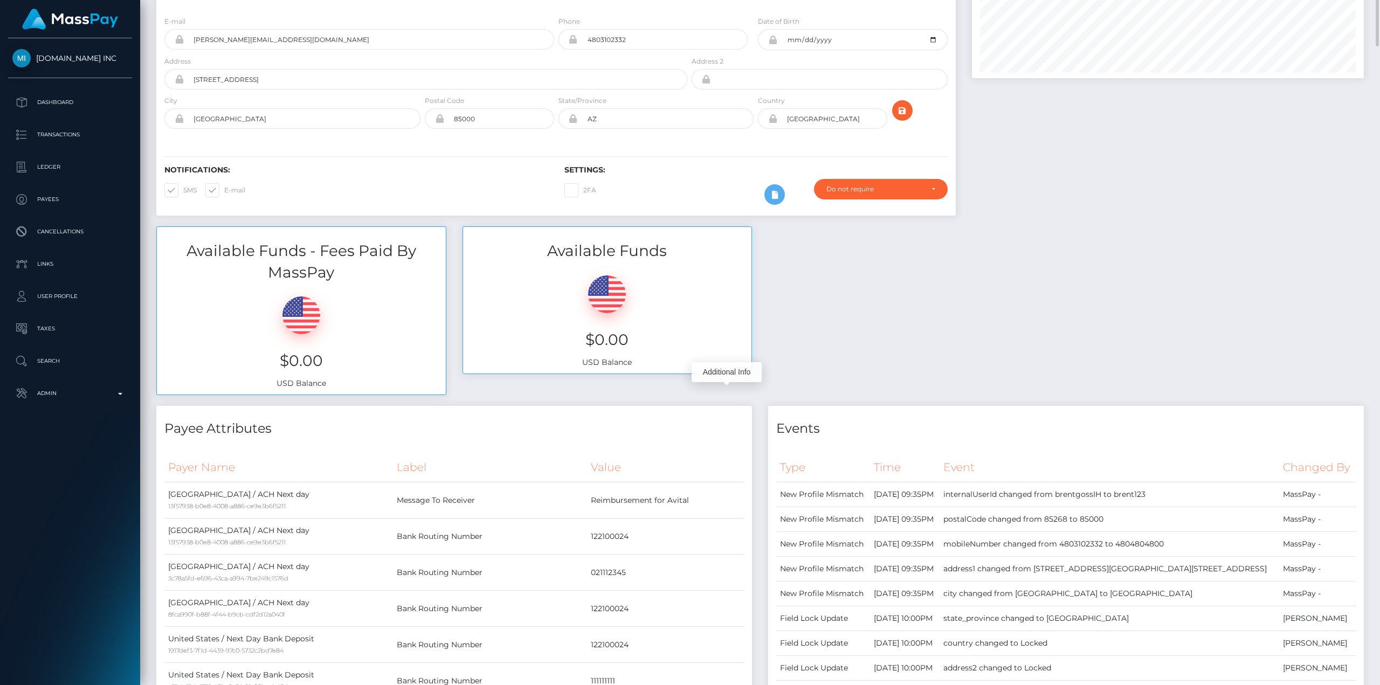
scroll to position [0, 0]
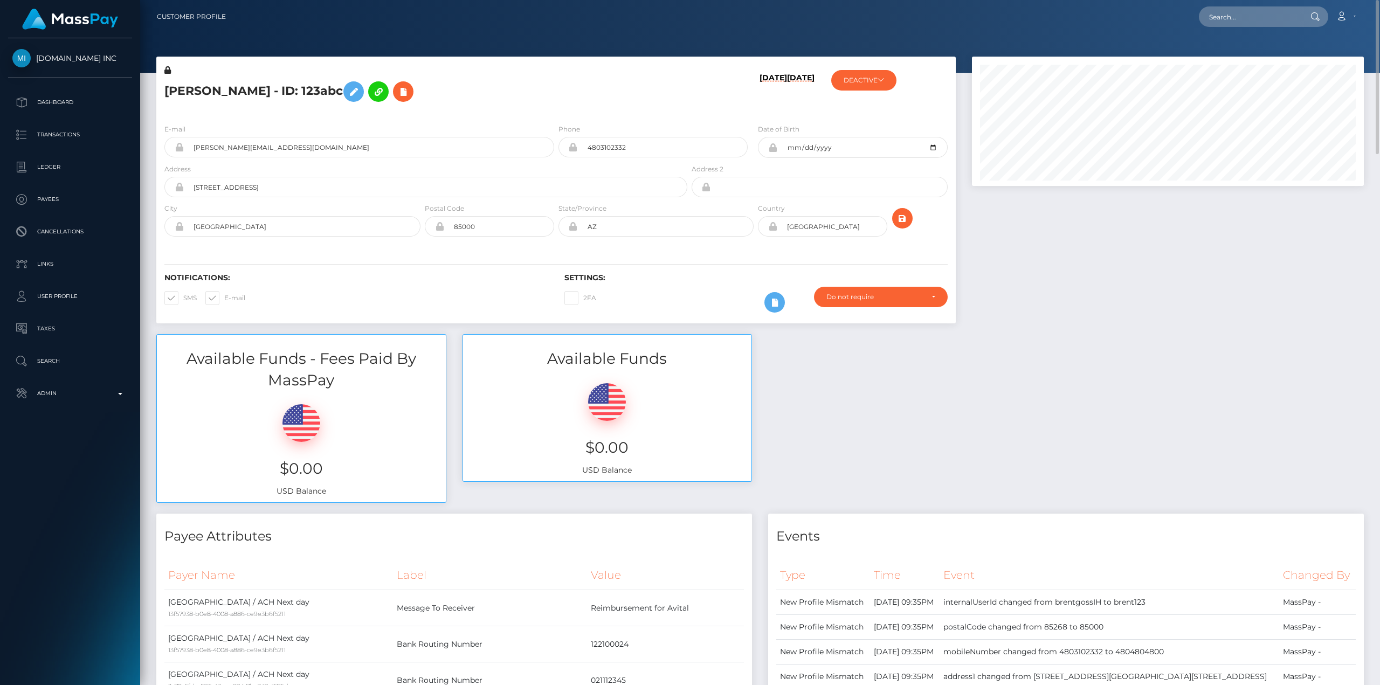
click at [187, 94] on h5 "Brent Goss - ID: 123abc" at bounding box center [422, 91] width 517 height 31
click at [205, 112] on div "Brent Goss - ID: 123abc" at bounding box center [422, 90] width 533 height 51
click at [204, 91] on h5 "Brent Goss - ID: 123abc" at bounding box center [422, 91] width 517 height 31
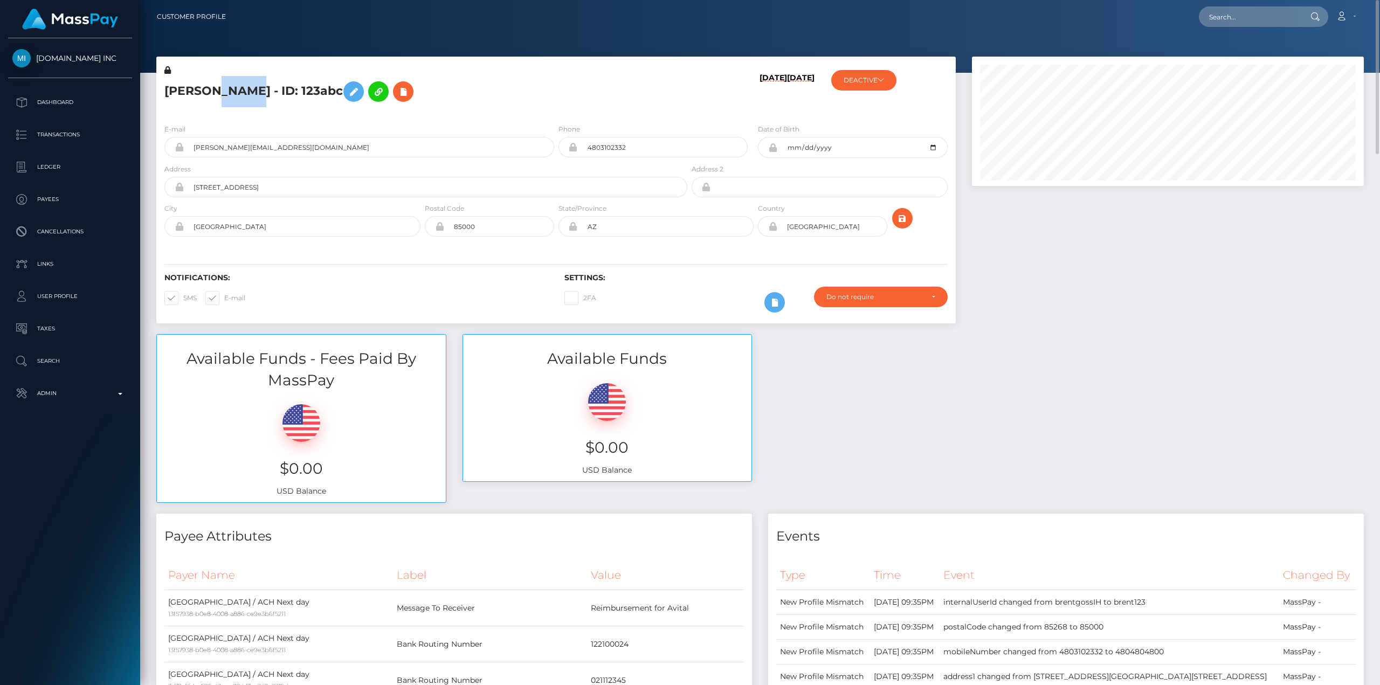
click at [204, 91] on h5 "Brent Goss - ID: 123abc" at bounding box center [422, 91] width 517 height 31
click at [193, 121] on div "E-mail brent@masspay.io Phone 4803102332 Address" at bounding box center [556, 181] width 800 height 132
click at [198, 93] on h5 "Brent Goss - ID: 123abc" at bounding box center [422, 91] width 517 height 31
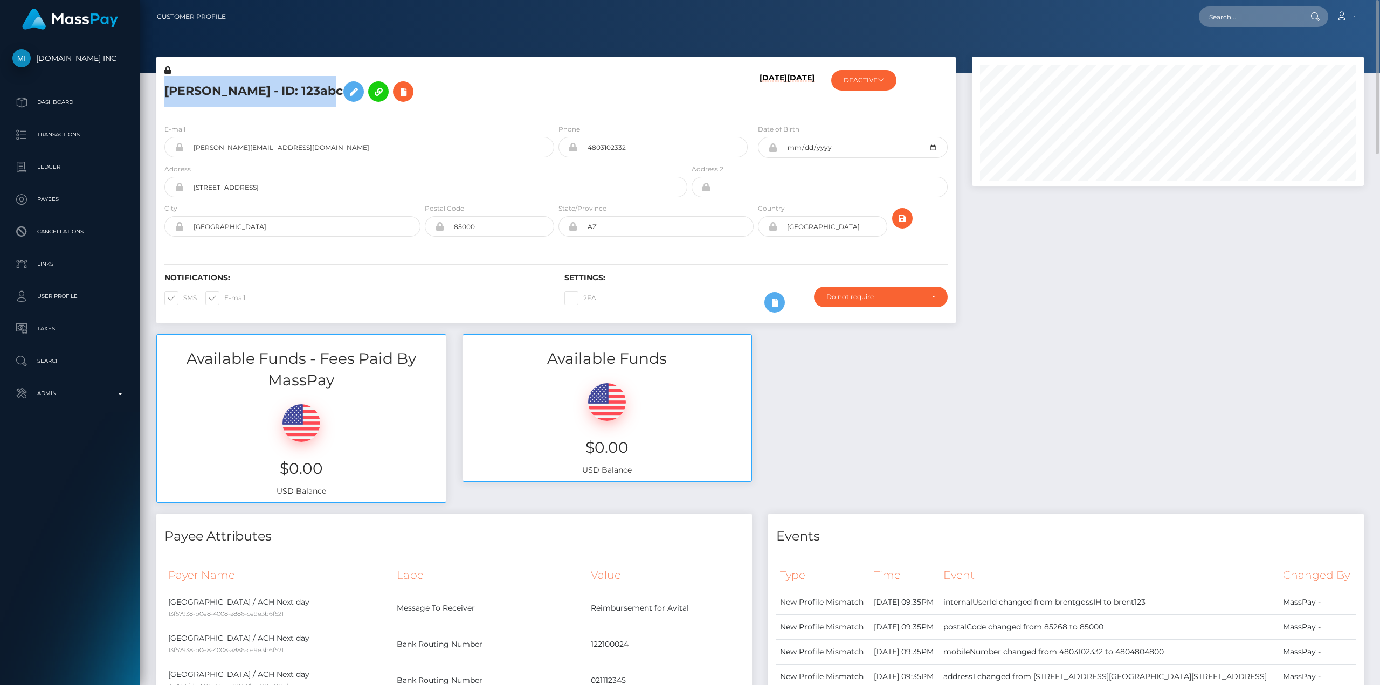
click at [198, 93] on h5 "Brent Goss - ID: 123abc" at bounding box center [422, 91] width 517 height 31
click at [200, 121] on div "E-mail brent@masspay.io Phone 4803102332 Address" at bounding box center [556, 181] width 800 height 132
click at [207, 90] on h5 "Brent Goss - ID: 123abc" at bounding box center [422, 91] width 517 height 31
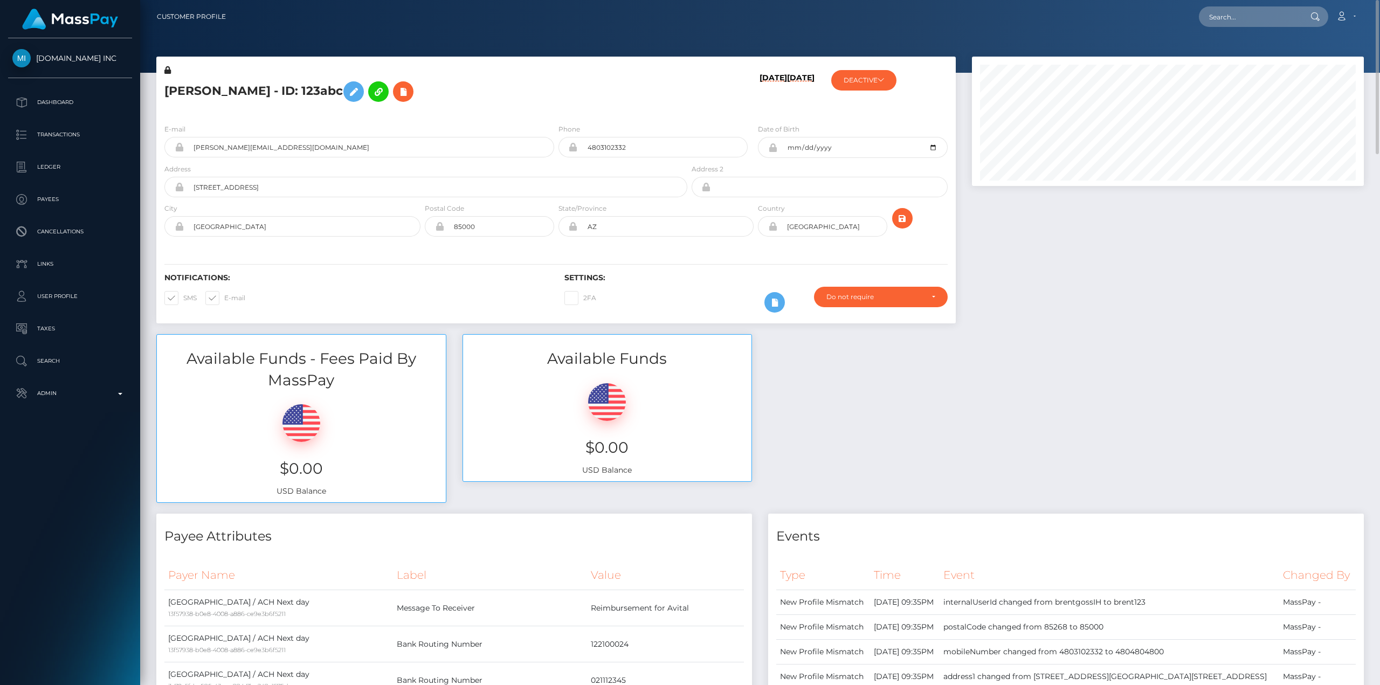
click at [210, 123] on div "E-mail brent@masspay.io" at bounding box center [359, 140] width 390 height 34
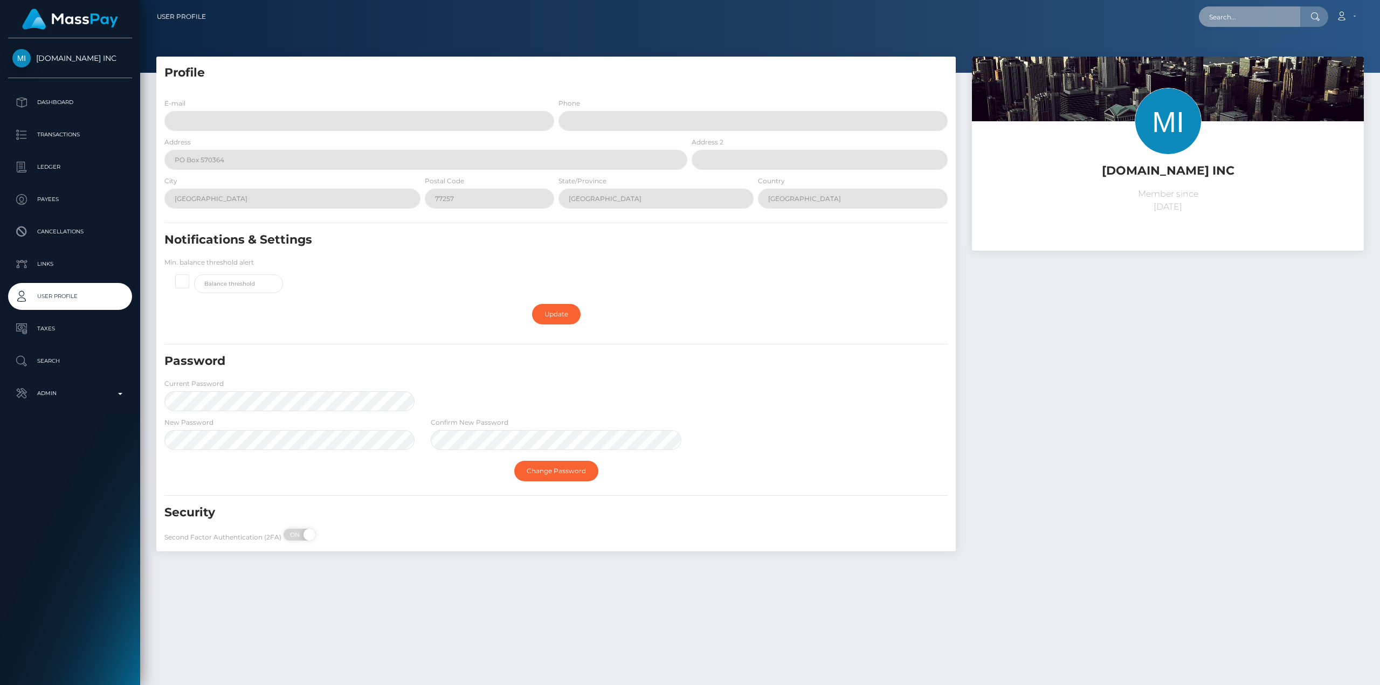
click at [1245, 19] on input "text" at bounding box center [1249, 16] width 101 height 20
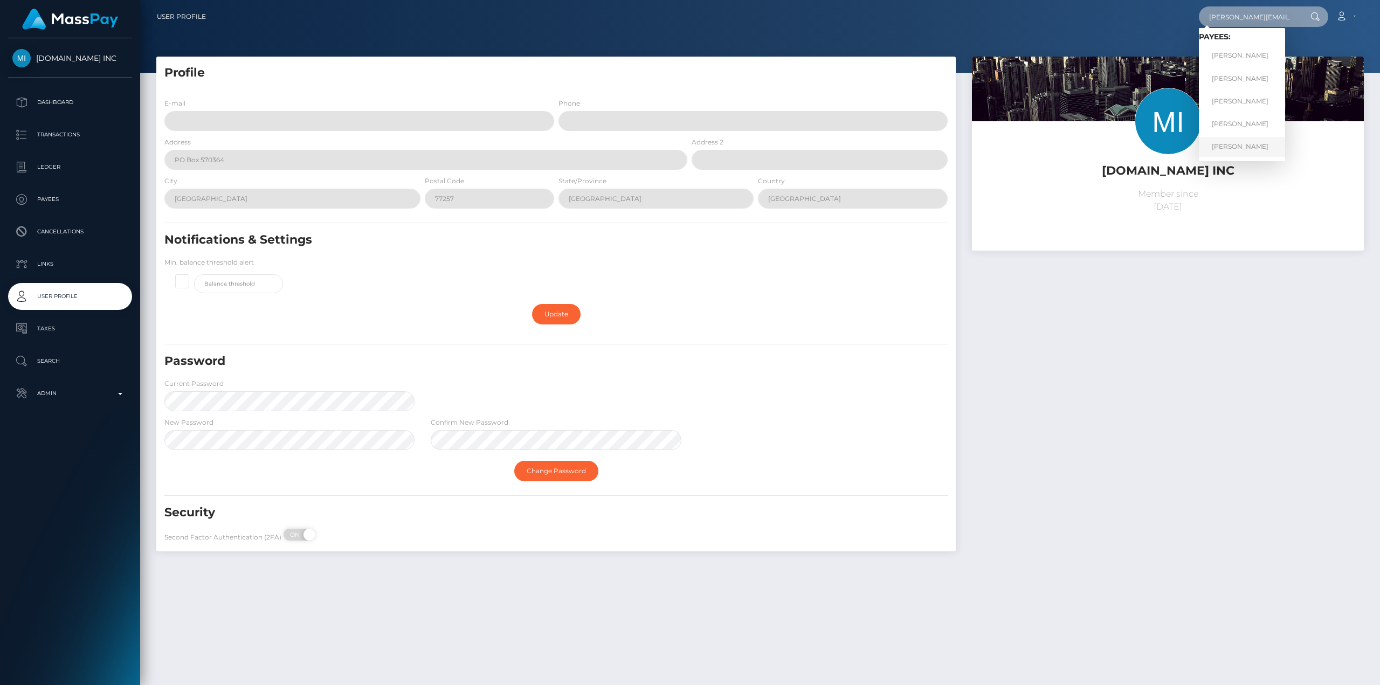
type input "[PERSON_NAME][EMAIL_ADDRESS][DOMAIN_NAME]"
click at [1236, 145] on link "[PERSON_NAME]" at bounding box center [1242, 147] width 86 height 20
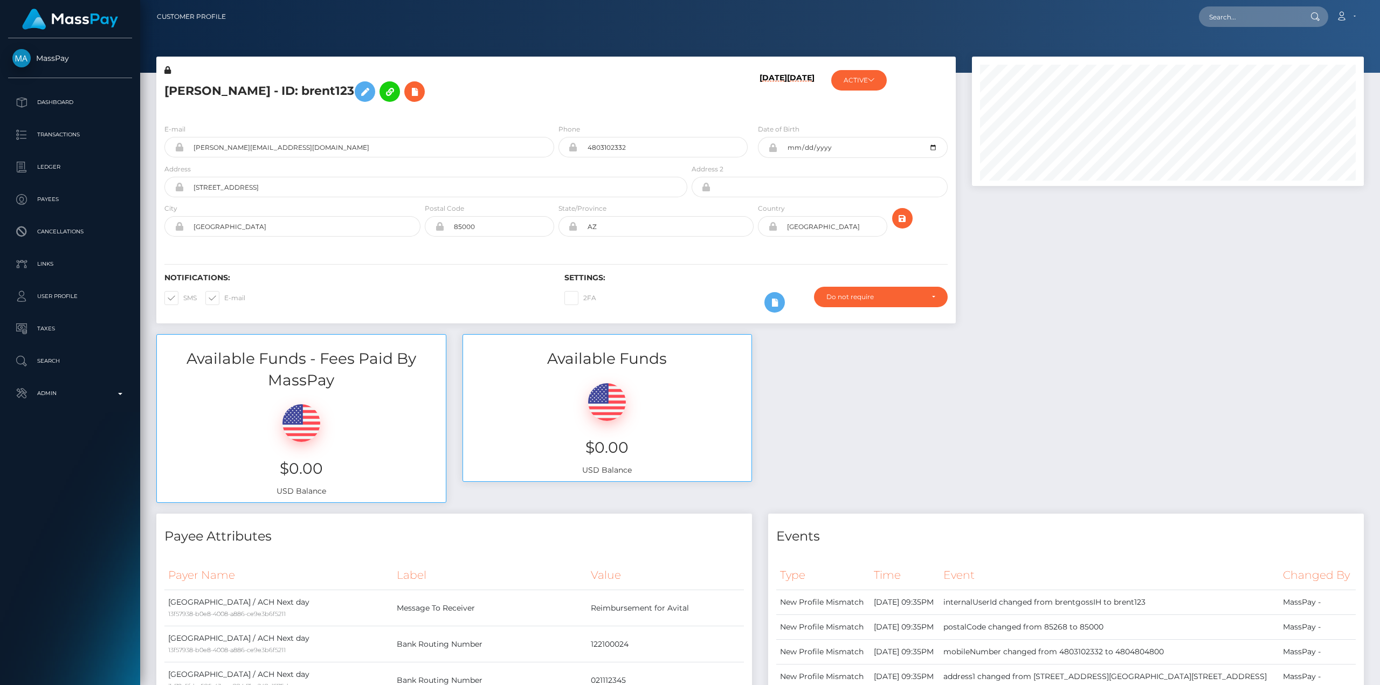
scroll to position [129, 391]
click at [1258, 22] on input "text" at bounding box center [1249, 16] width 101 height 20
type input "[EMAIL_ADDRESS][DOMAIN_NAME]"
click at [1252, 55] on link "Avital Grushcovski" at bounding box center [1242, 56] width 86 height 20
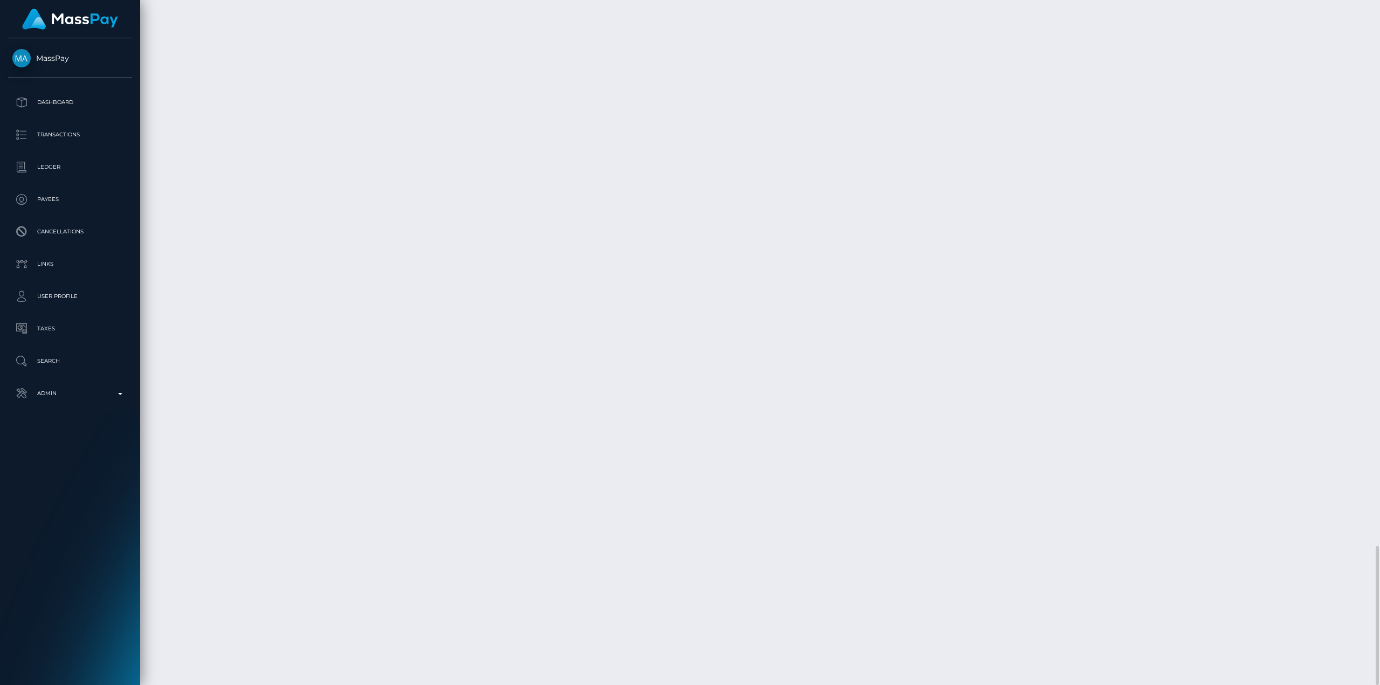
scroll to position [129, 391]
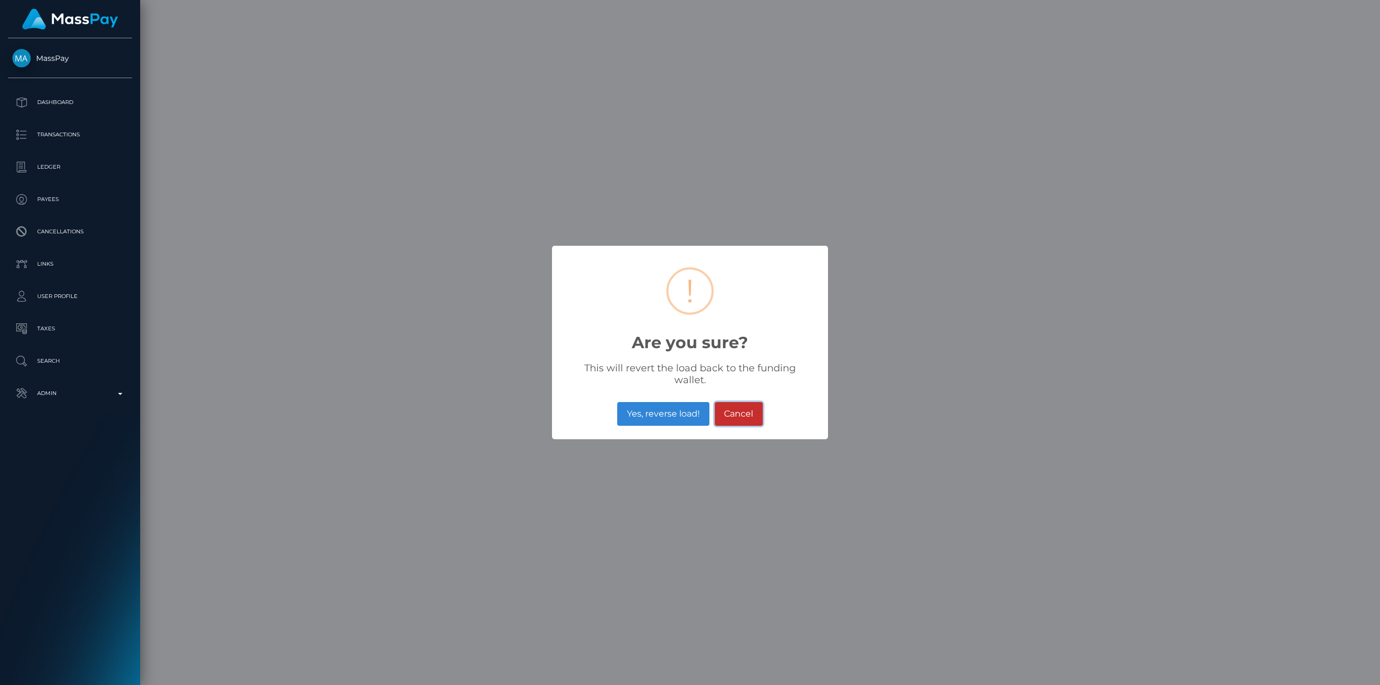
click at [748, 413] on button "Cancel" at bounding box center [739, 414] width 48 height 24
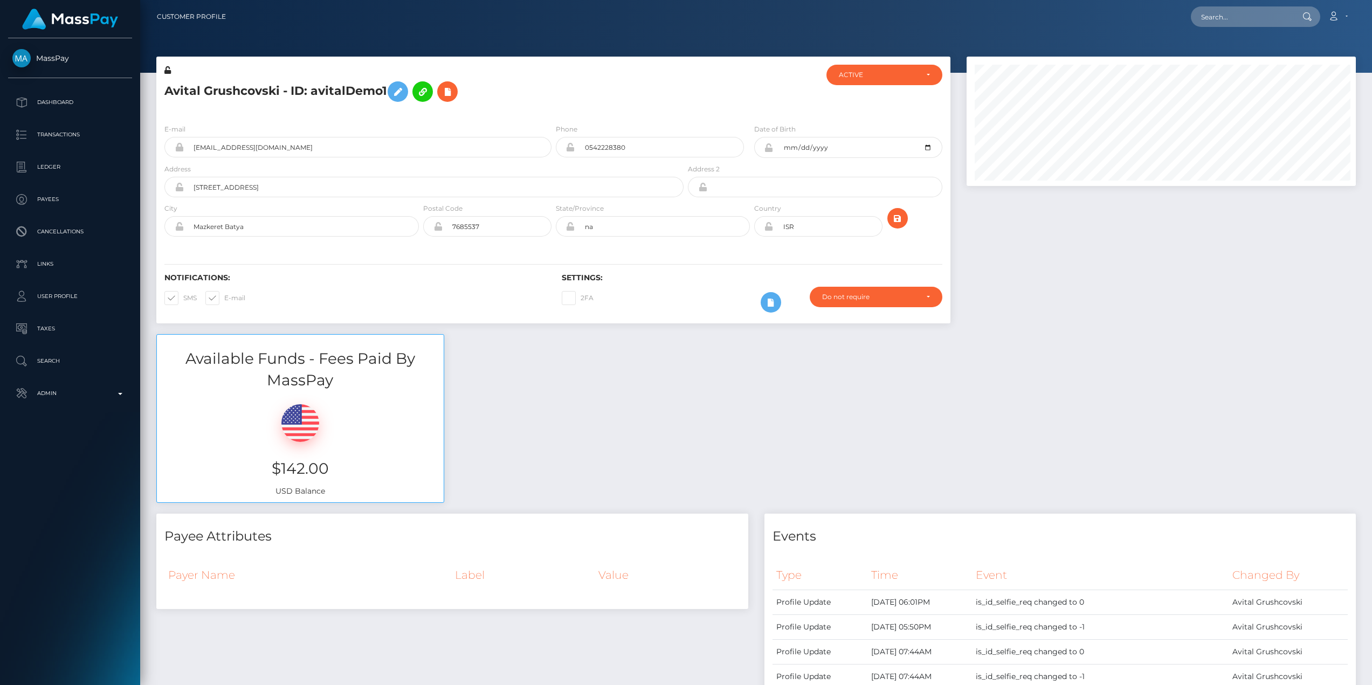
scroll to position [539117, 538857]
